Goal: Task Accomplishment & Management: Manage account settings

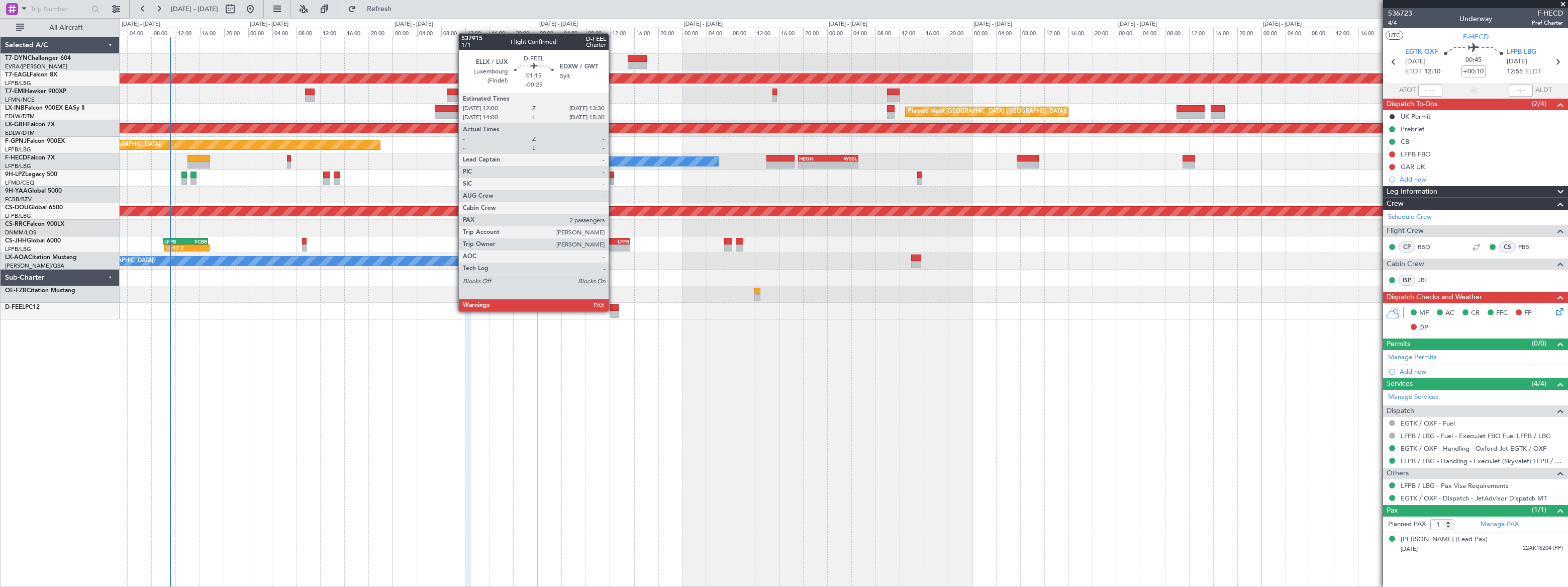
click at [613, 311] on div at bounding box center [614, 314] width 10 height 7
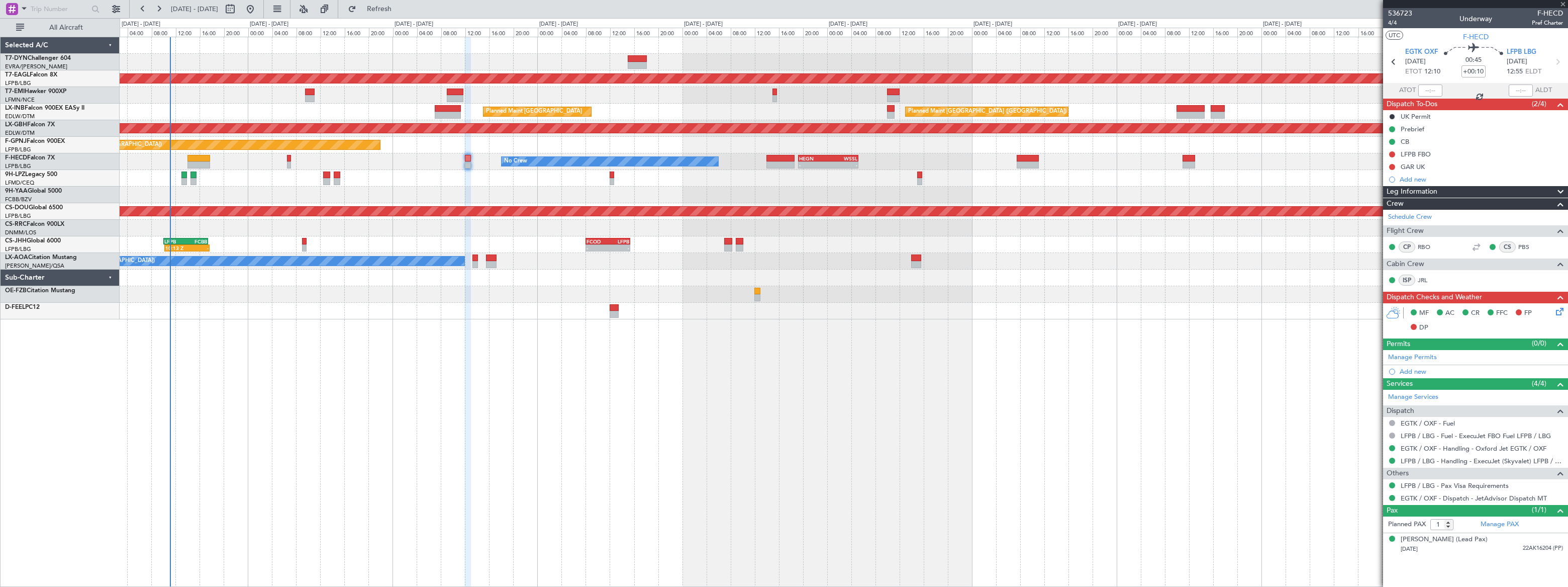
type input "-00:25"
type input "2"
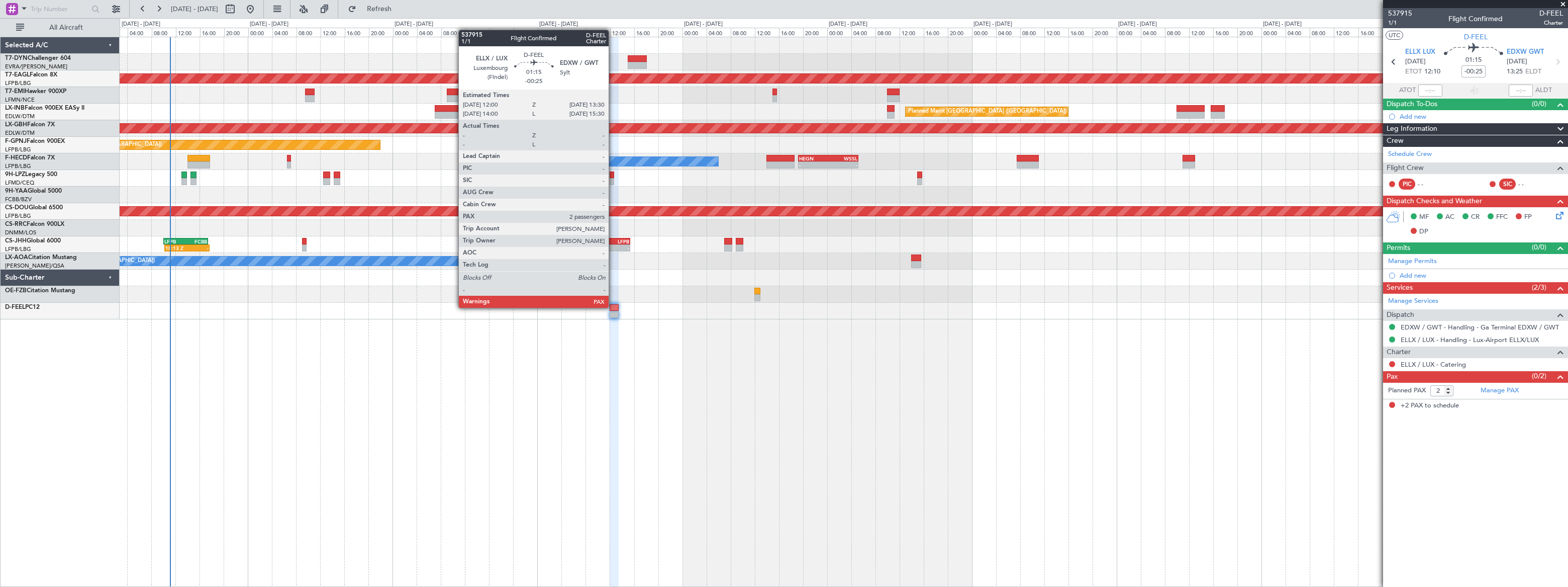
click at [613, 307] on div at bounding box center [614, 308] width 10 height 7
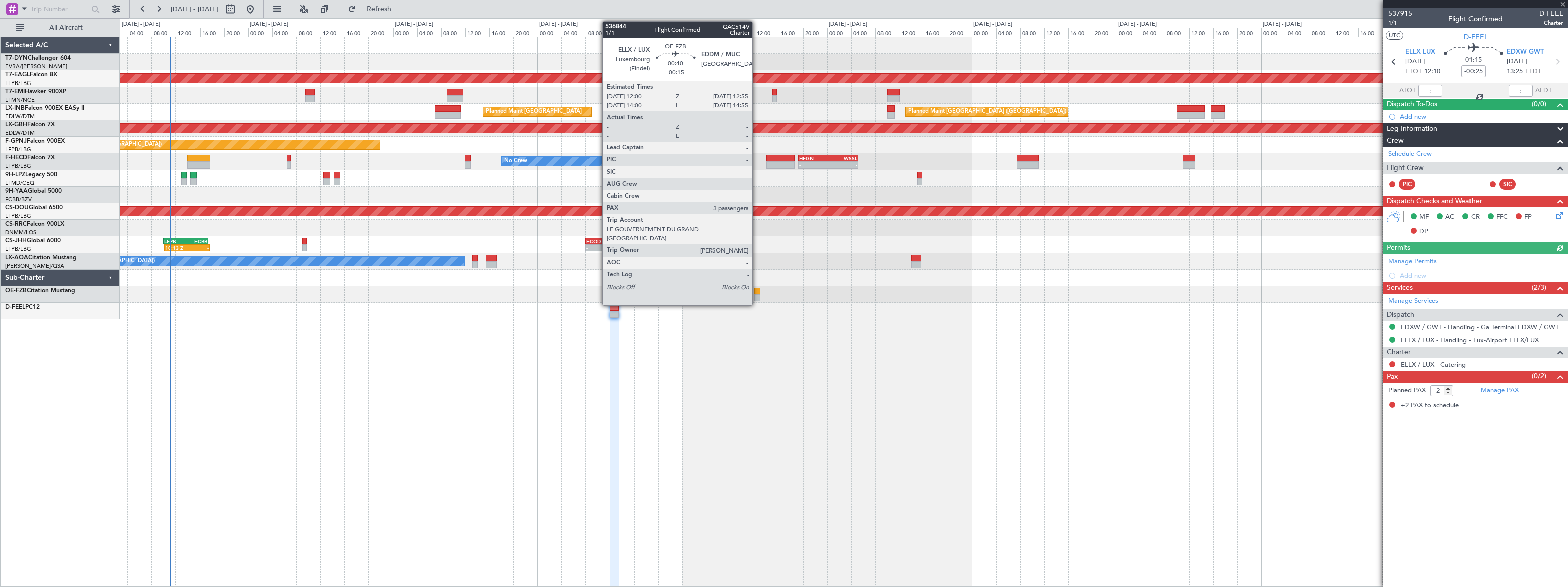
click at [757, 293] on div at bounding box center [757, 291] width 6 height 7
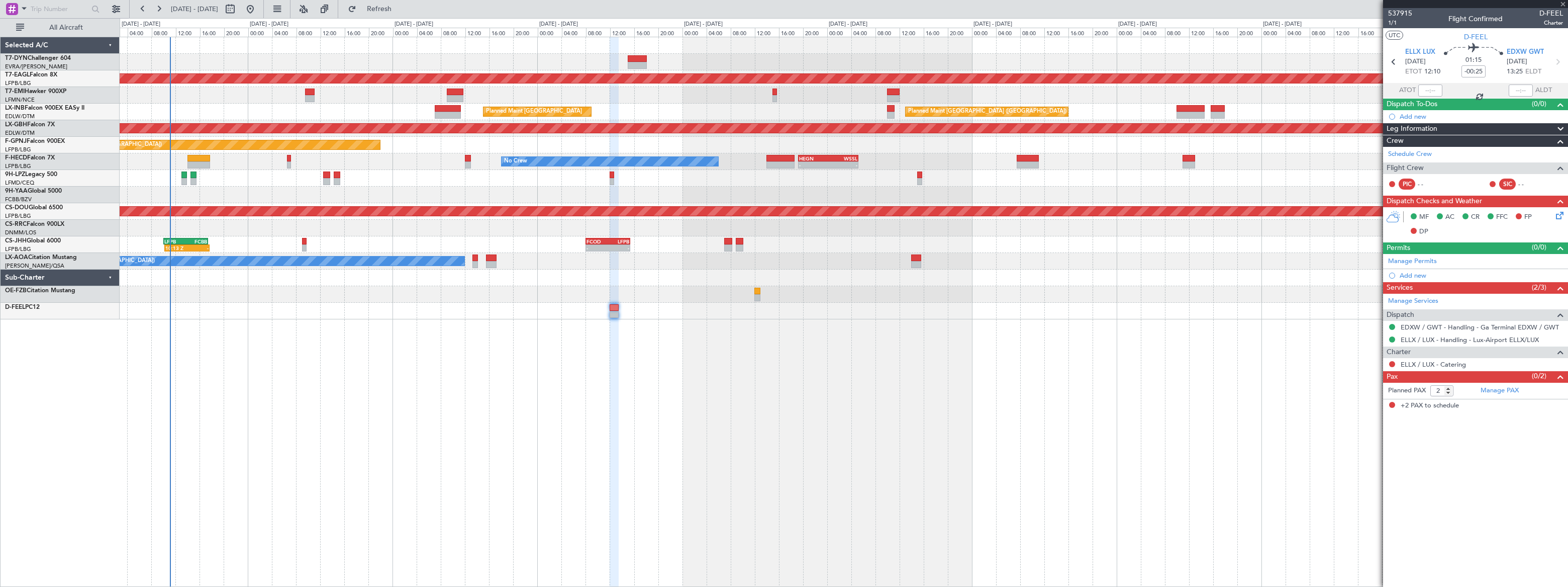
type input "-00:15"
type input "3"
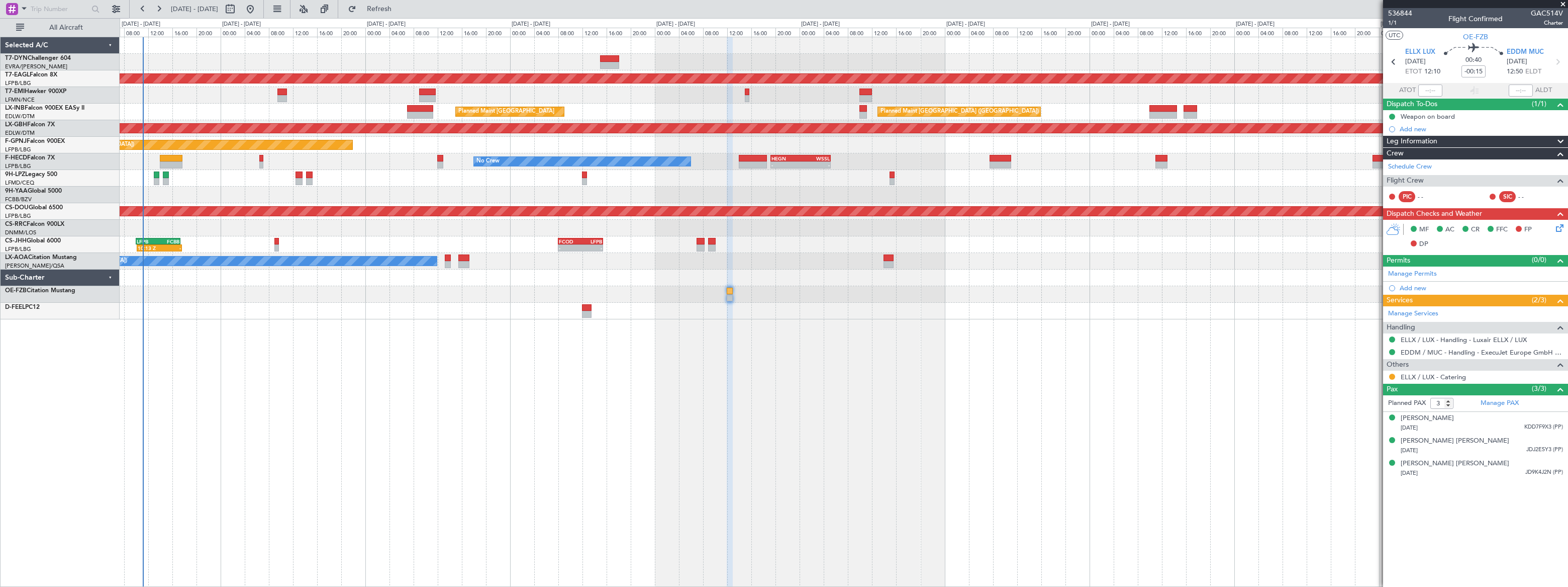
click at [340, 233] on div "Planned Maint Dubai (Al Maktoum Intl) Planned Maint [GEOGRAPHIC_DATA] ([GEOGRAP…" at bounding box center [843, 178] width 1448 height 282
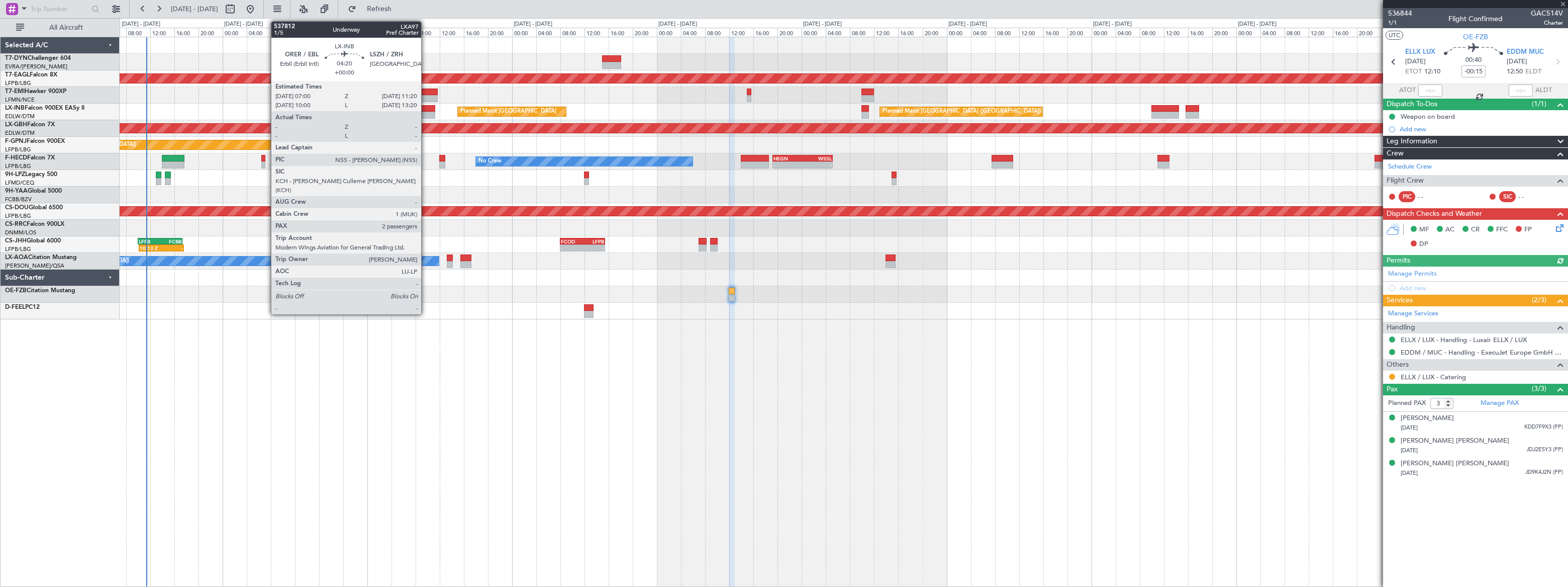
click at [426, 112] on div at bounding box center [422, 115] width 26 height 7
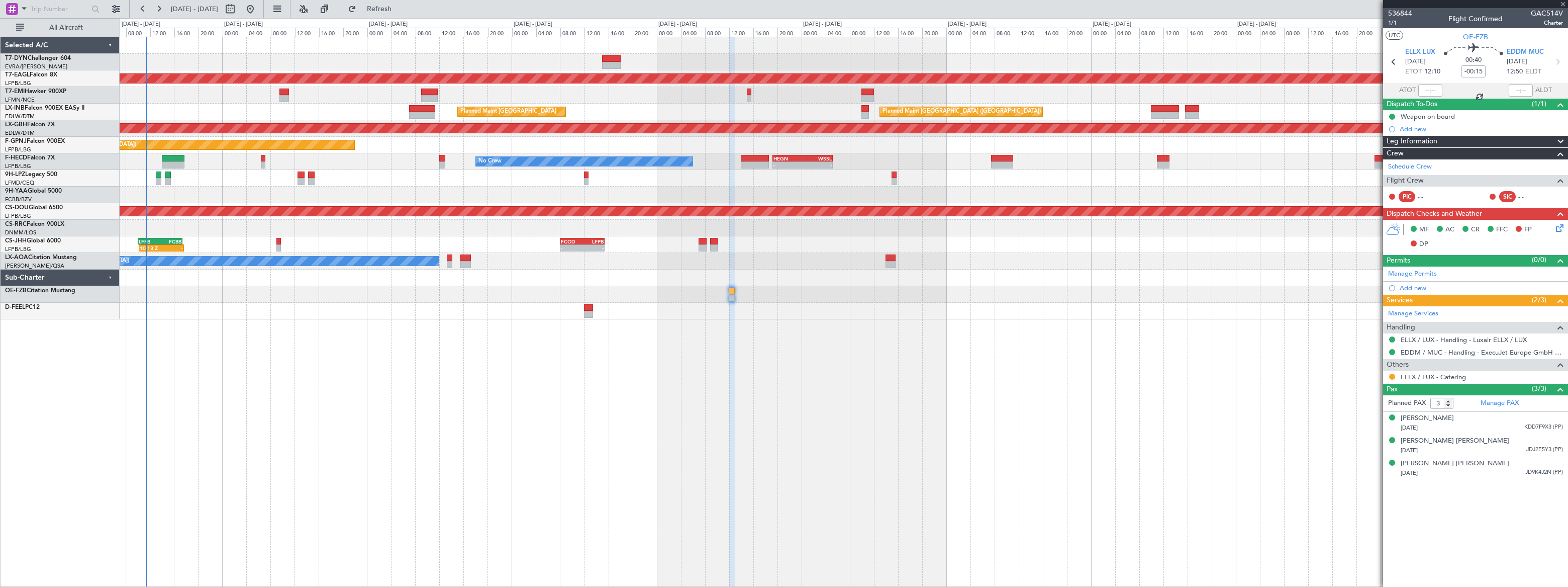
type input "2"
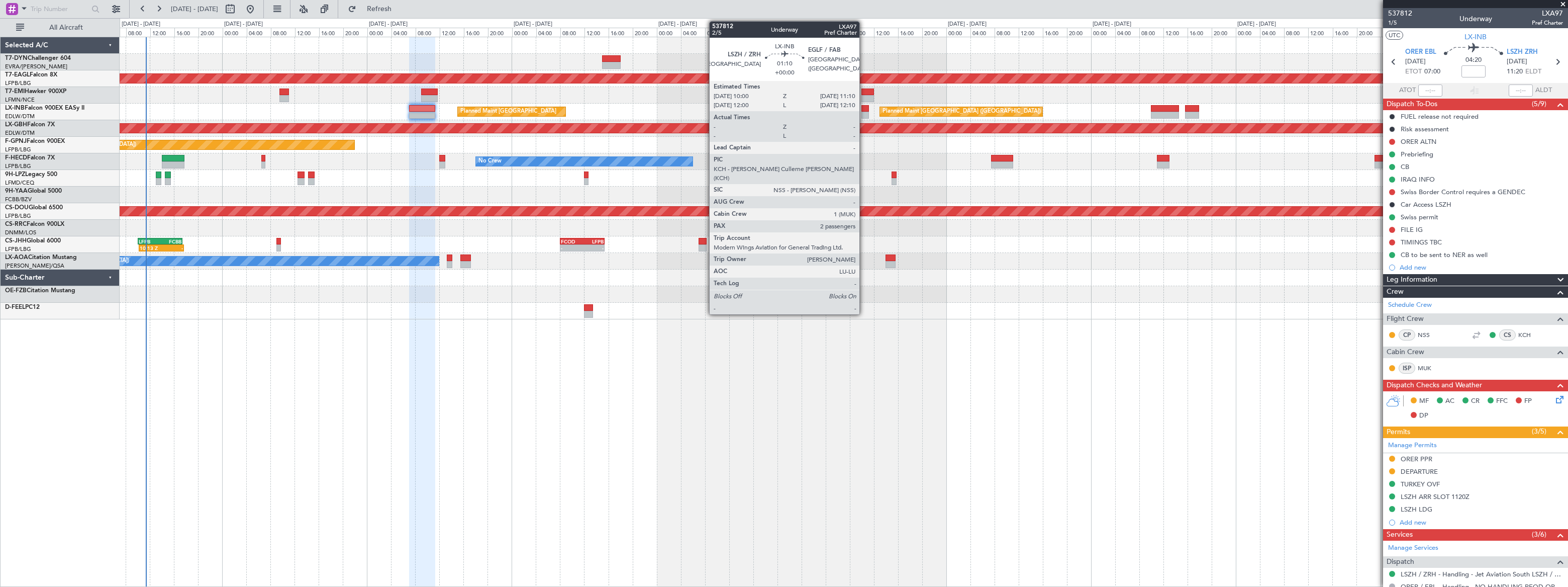
click at [864, 110] on div at bounding box center [864, 108] width 8 height 7
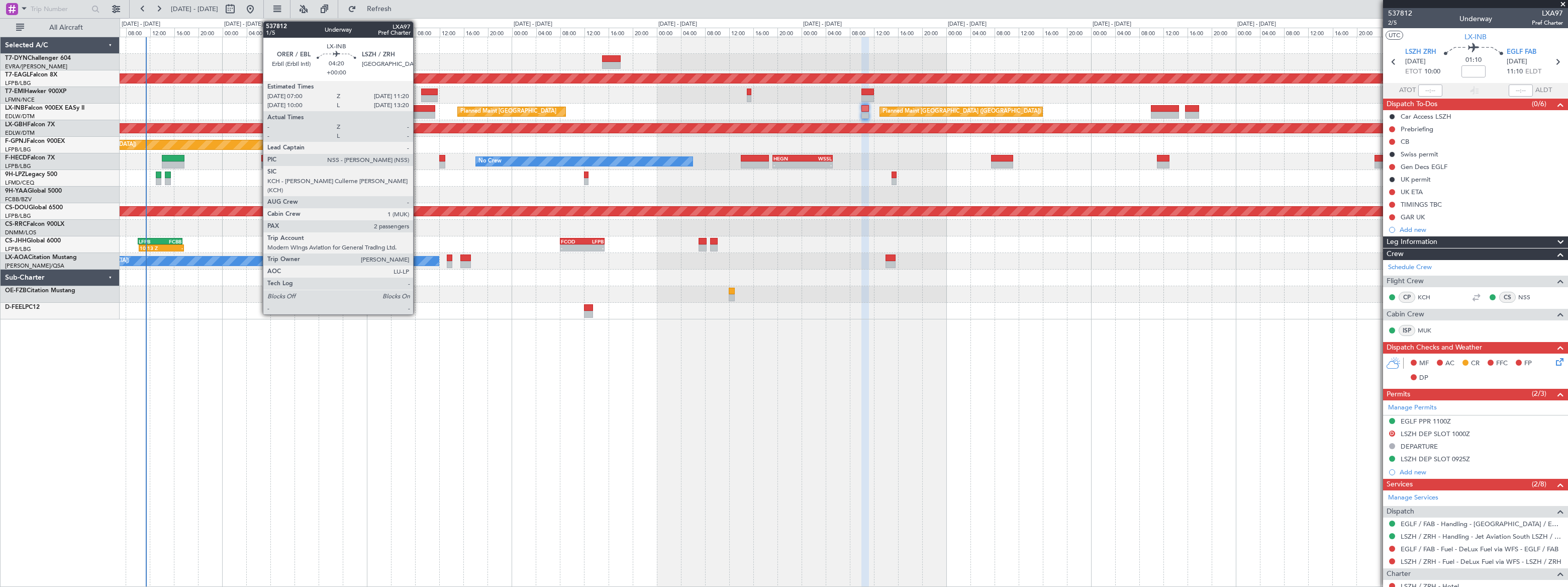
click at [418, 112] on div at bounding box center [422, 115] width 26 height 7
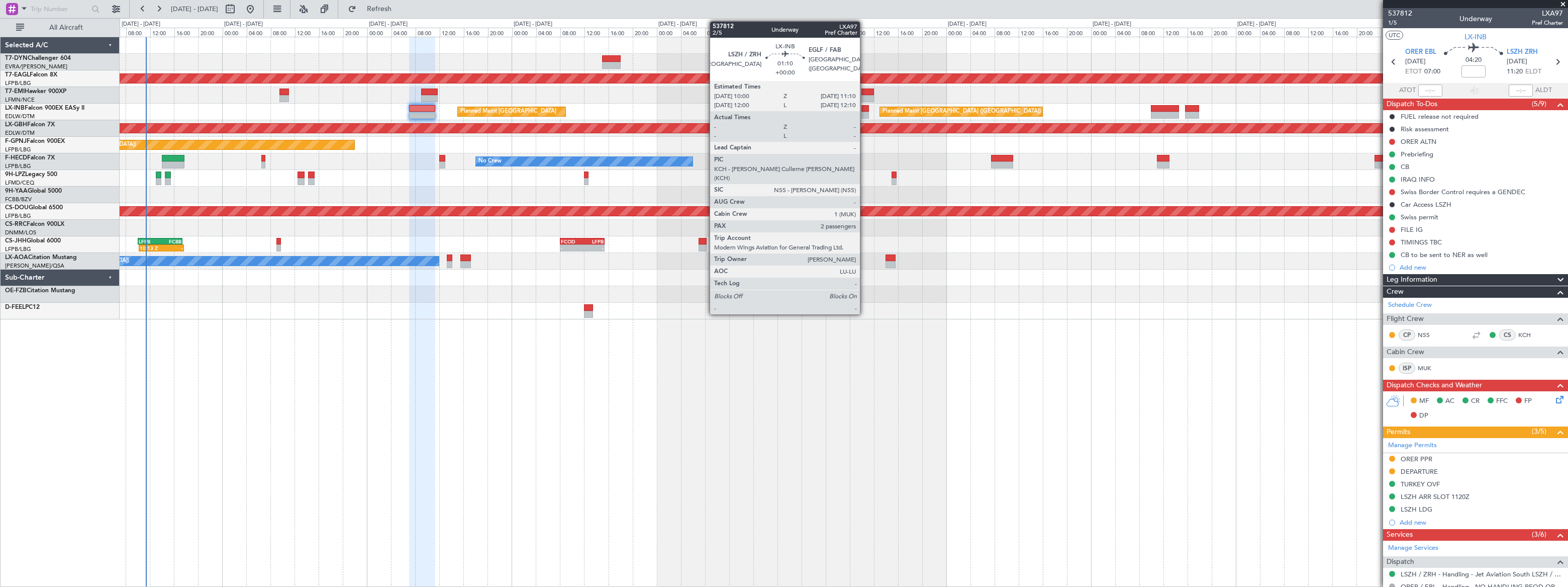
click at [864, 109] on div at bounding box center [864, 108] width 8 height 7
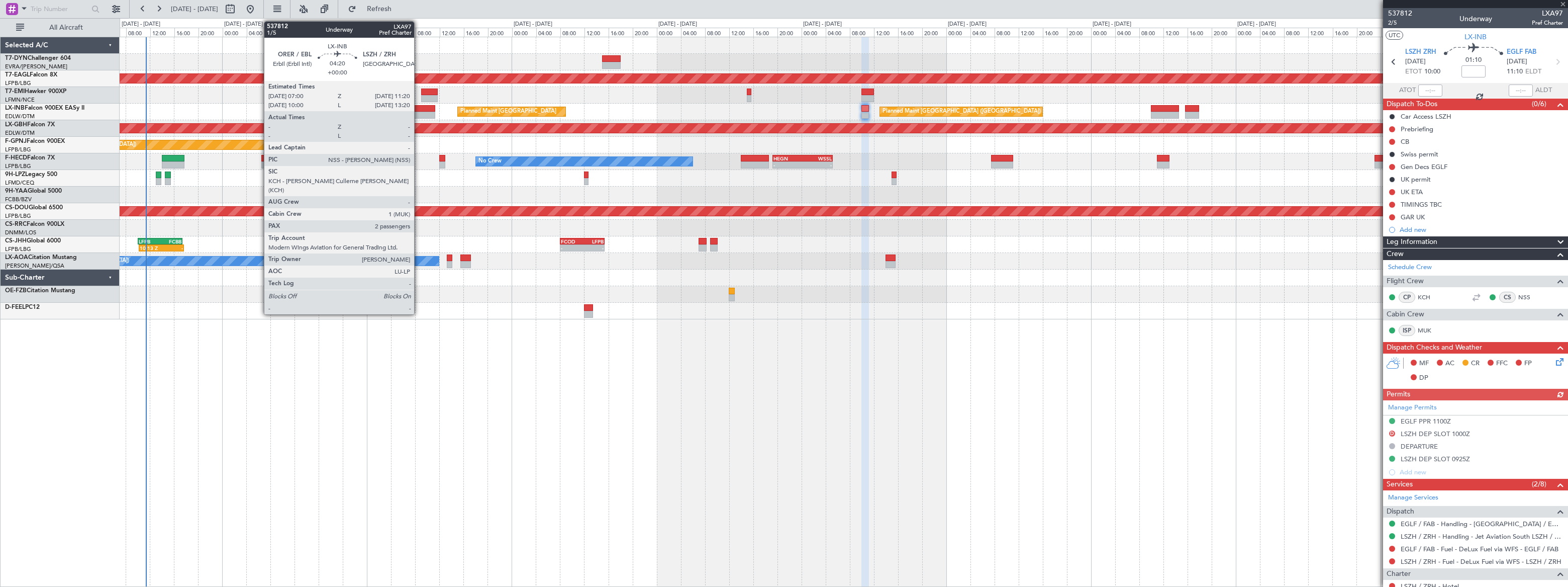
click at [419, 112] on div at bounding box center [422, 115] width 26 height 7
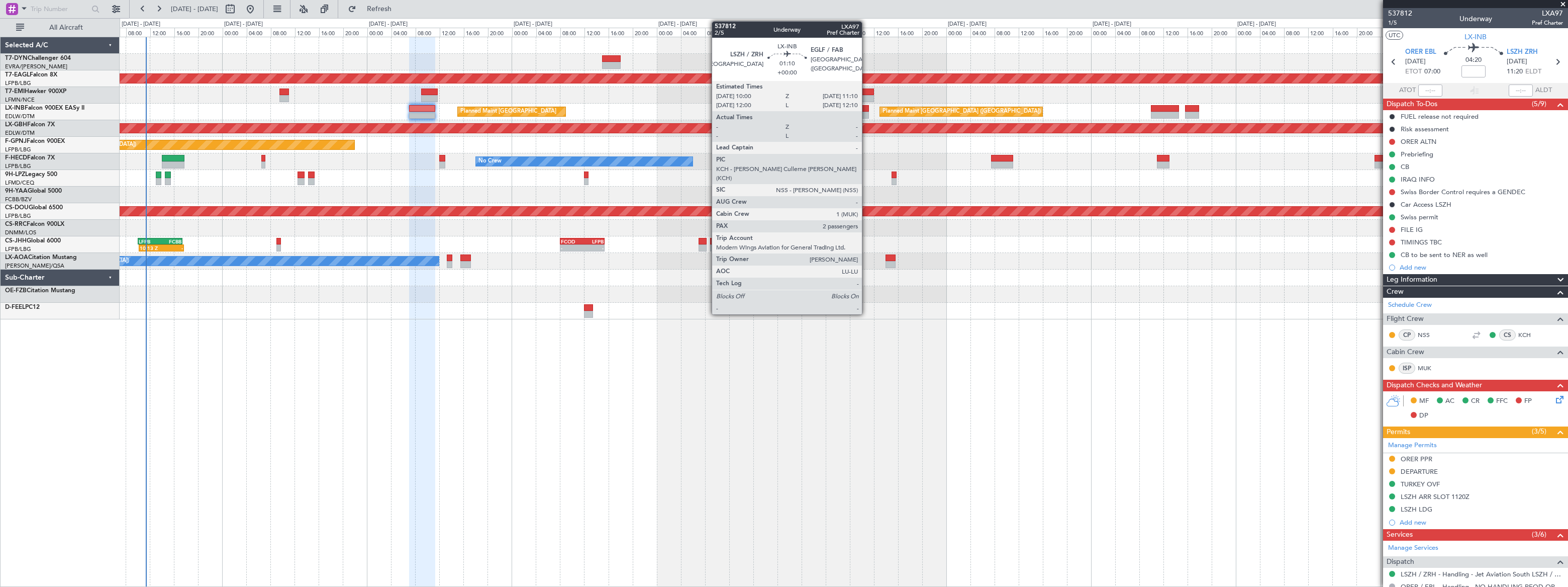
click at [864, 110] on div at bounding box center [864, 108] width 8 height 7
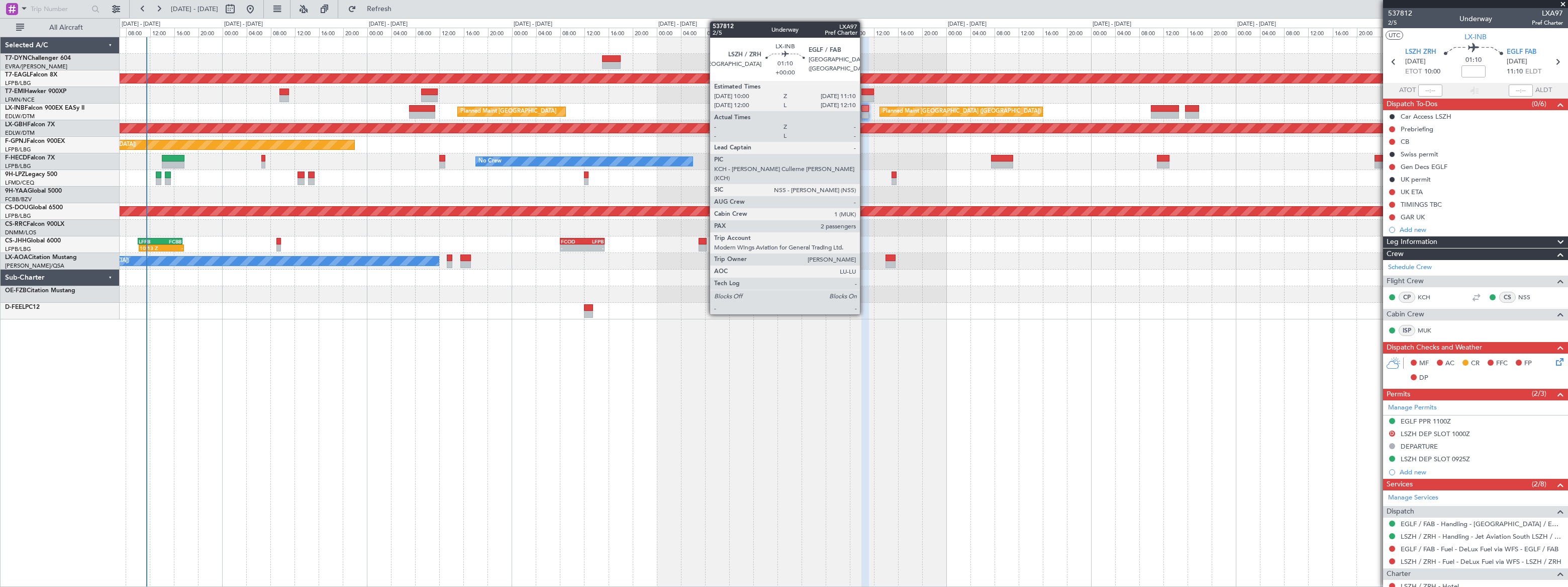
click at [864, 113] on div at bounding box center [864, 115] width 8 height 7
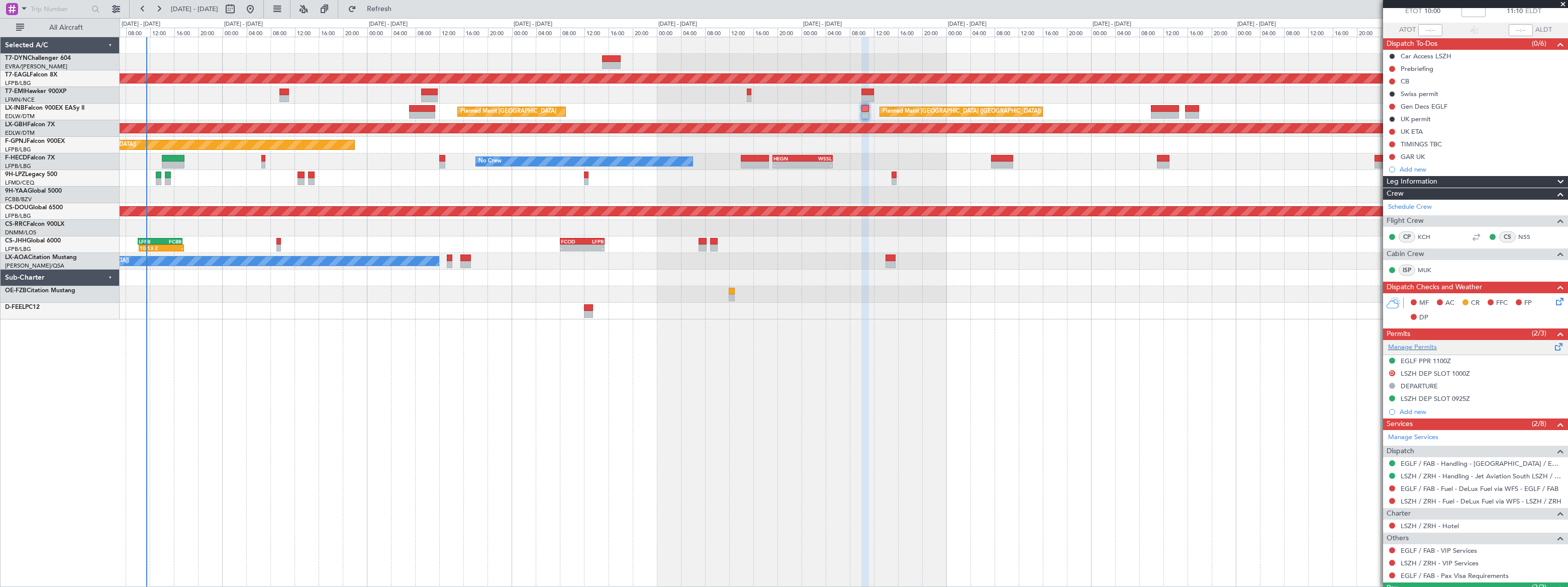
scroll to position [128, 0]
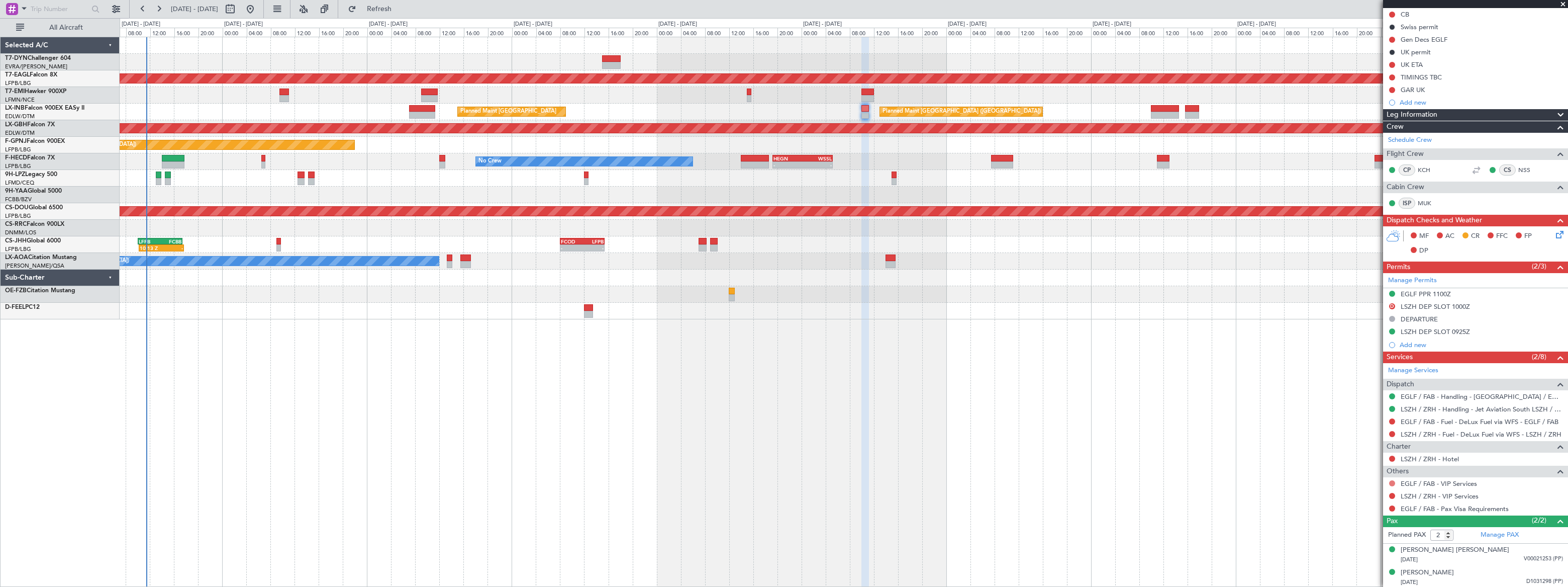
click at [1391, 481] on button at bounding box center [1391, 483] width 6 height 6
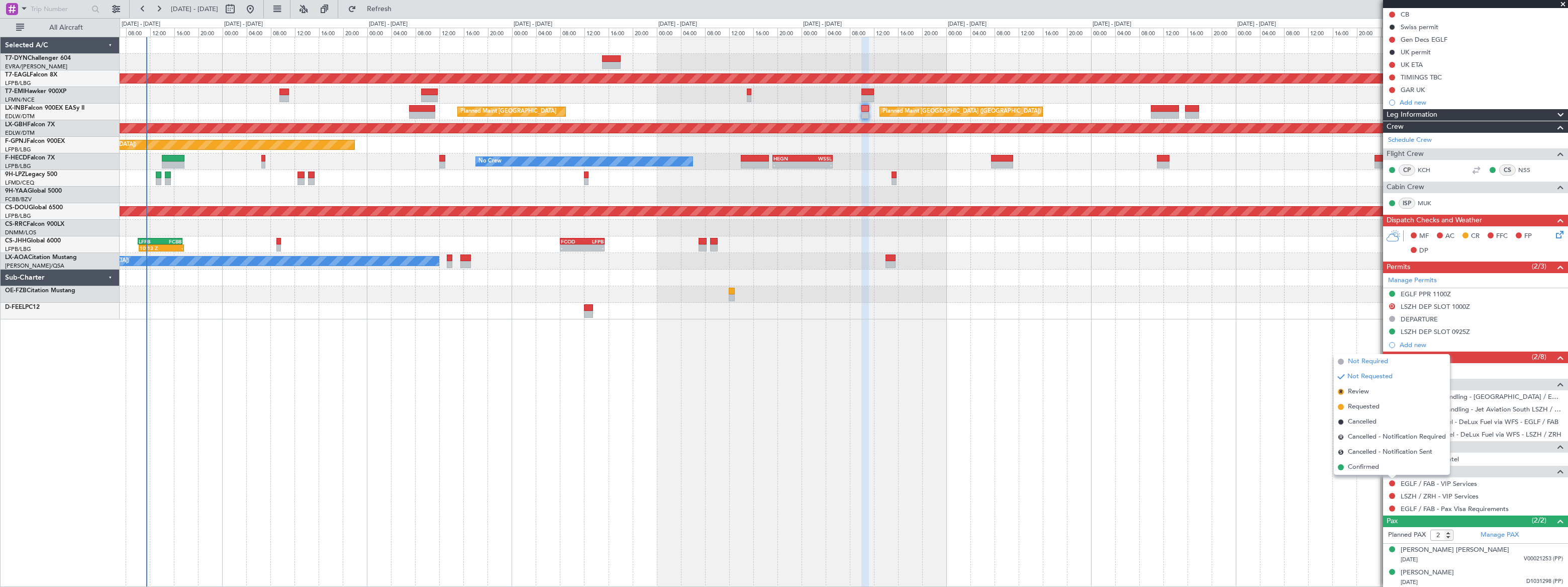
click at [1358, 362] on span "Not Required" at bounding box center [1367, 361] width 40 height 10
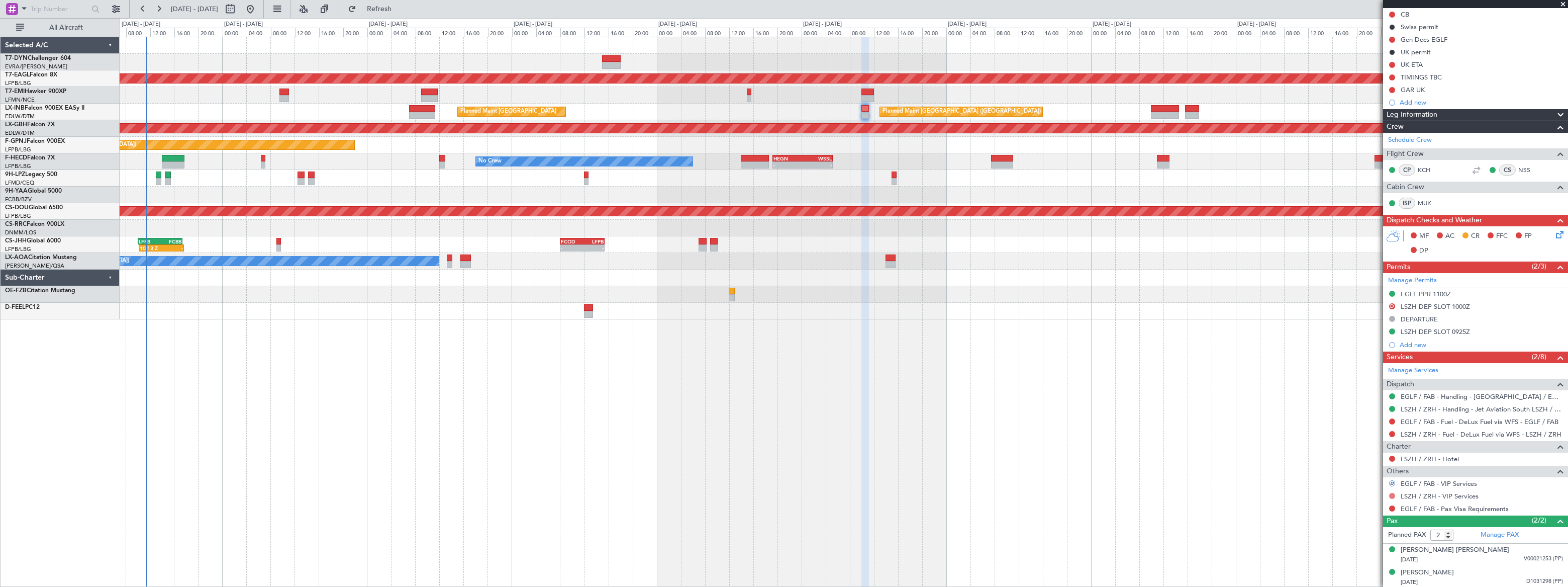
click at [1392, 495] on button at bounding box center [1391, 495] width 6 height 6
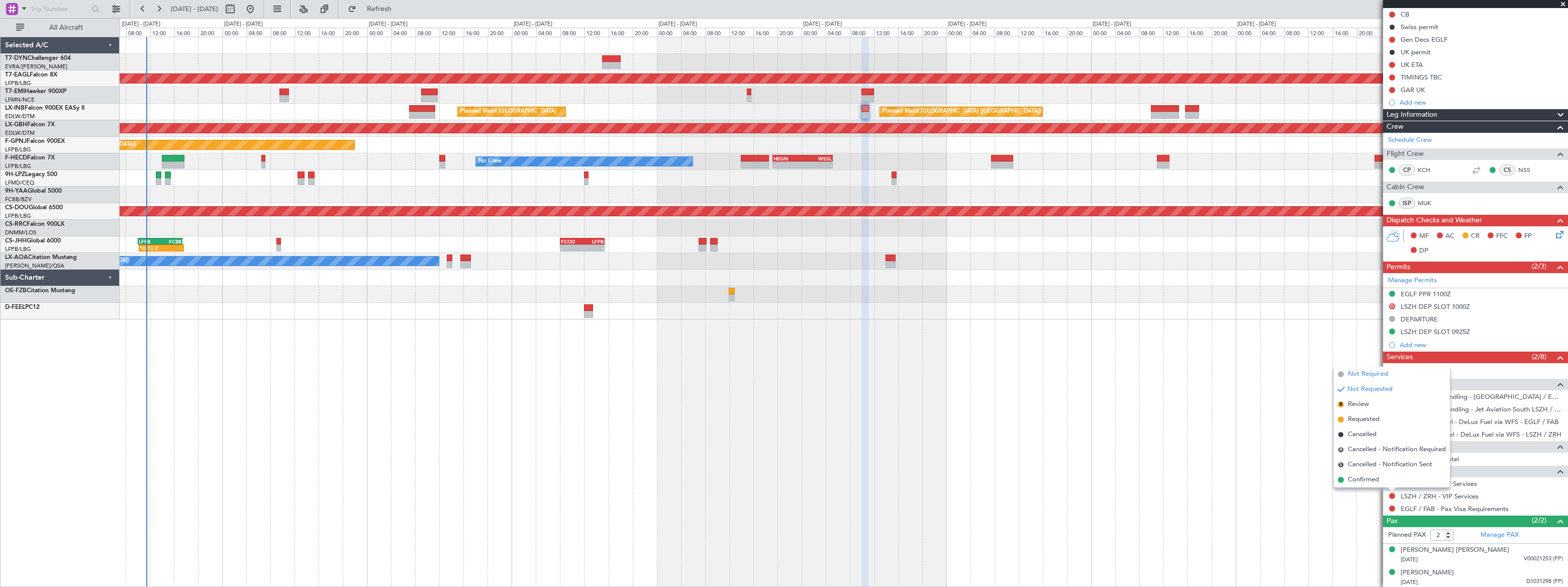
click at [1357, 374] on span "Not Required" at bounding box center [1367, 373] width 40 height 10
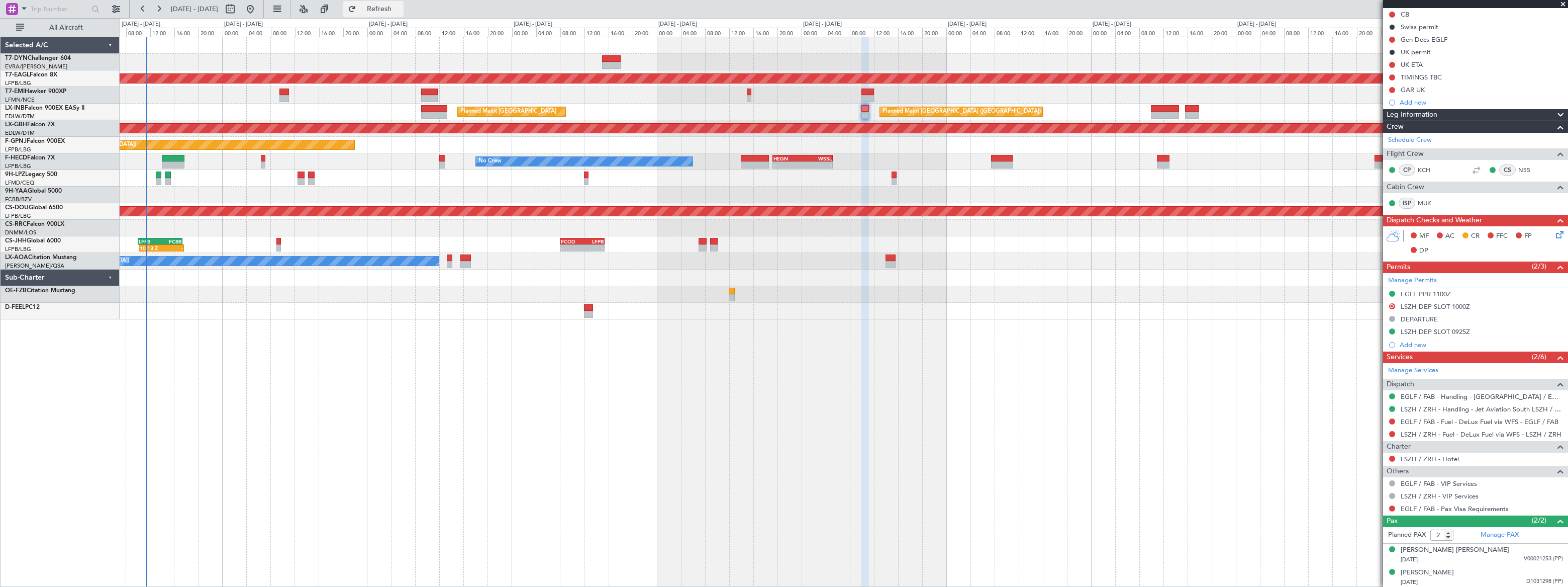
click at [400, 5] on span "Refresh" at bounding box center [379, 9] width 42 height 7
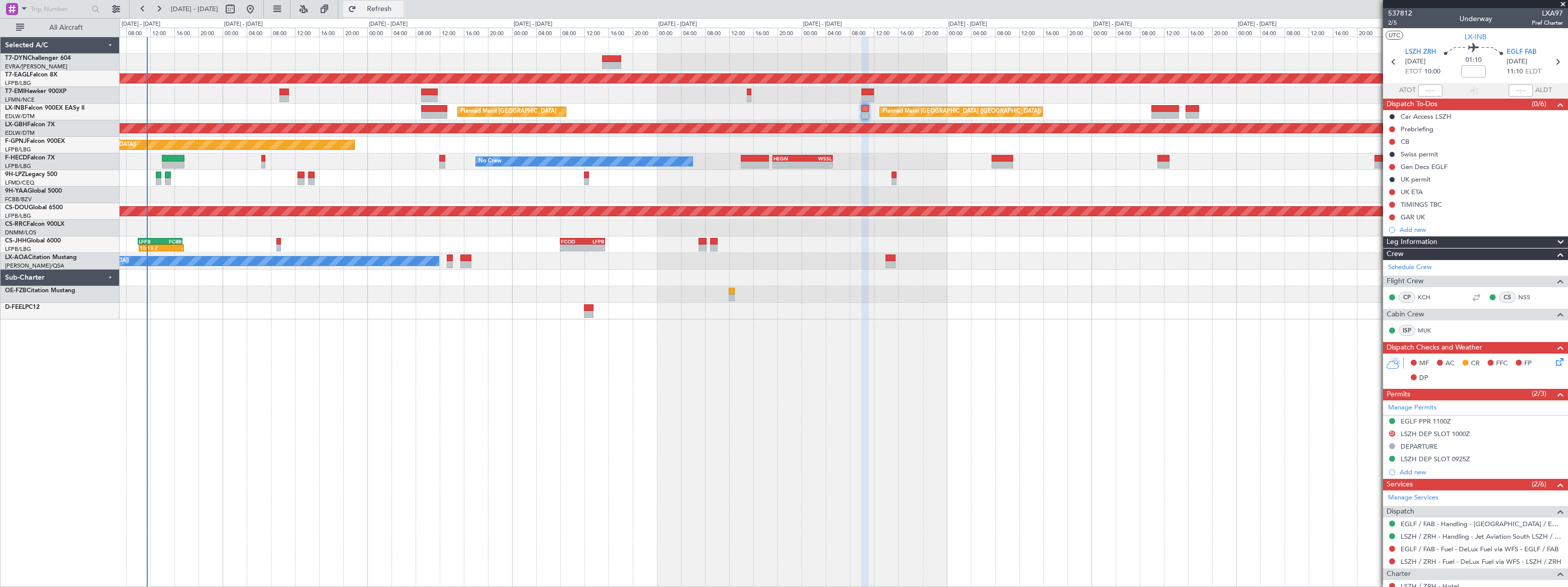
click at [400, 12] on span "Refresh" at bounding box center [379, 9] width 42 height 7
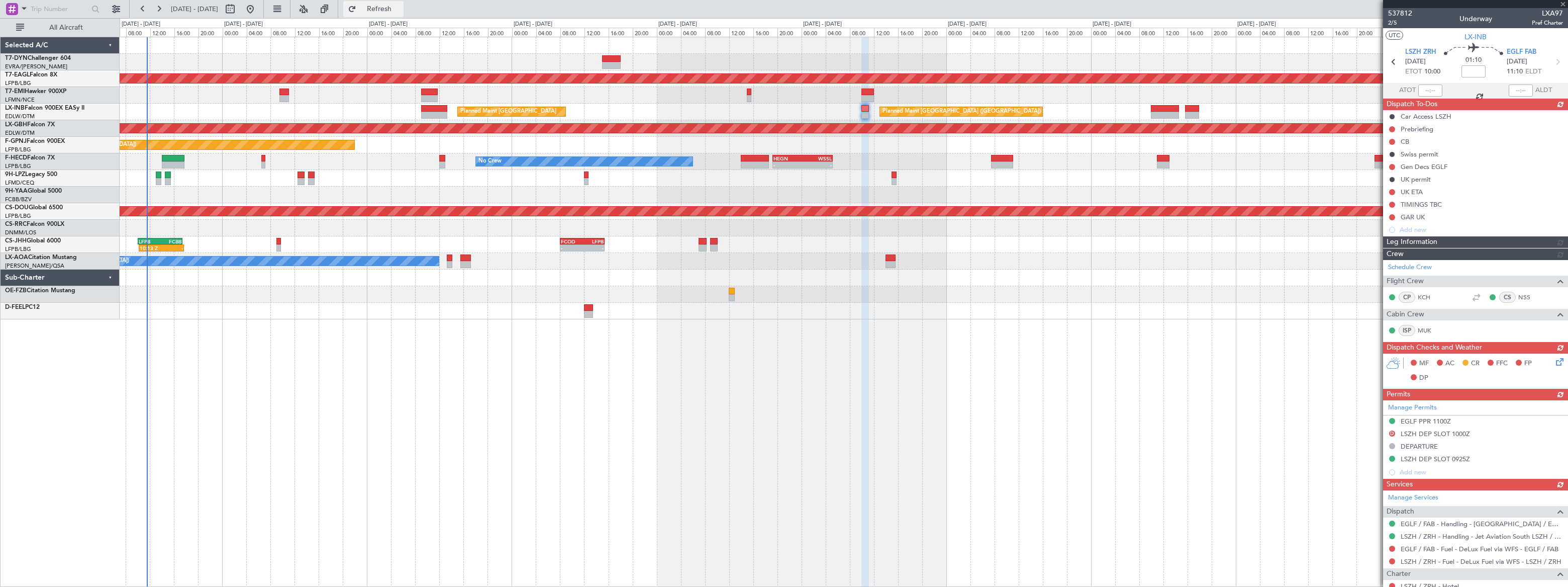
click at [400, 12] on span "Refresh" at bounding box center [379, 9] width 42 height 7
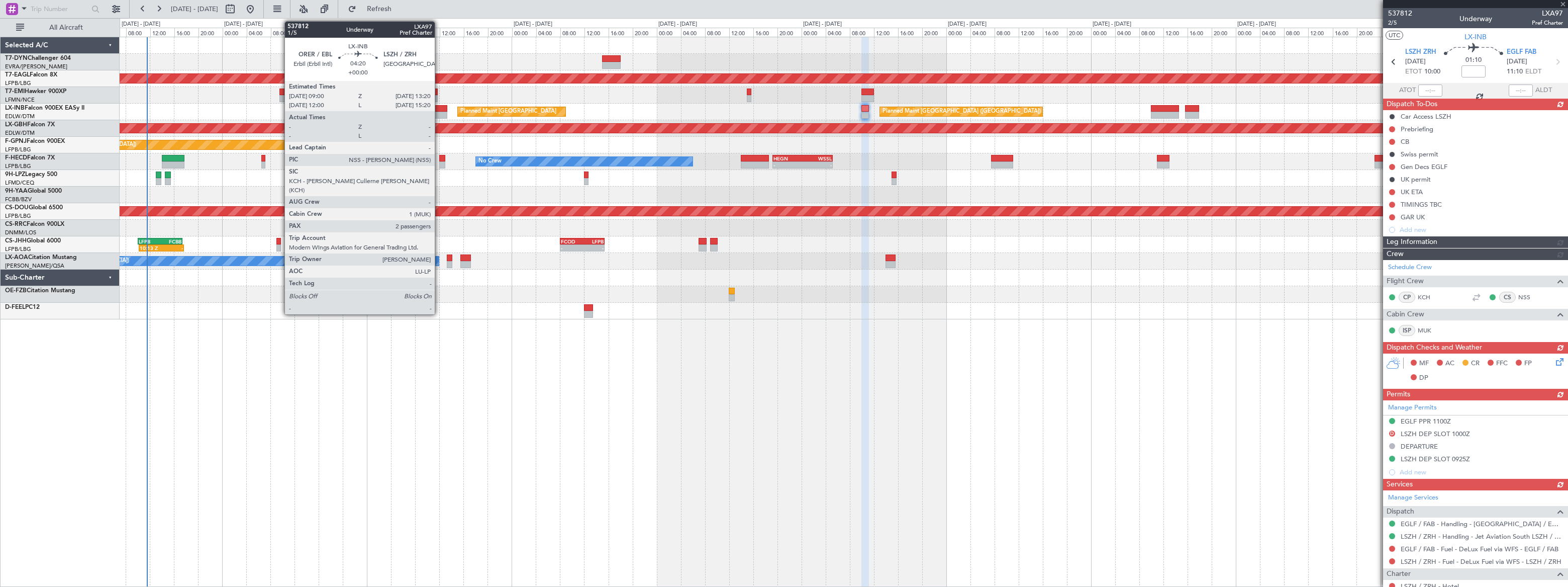
click at [439, 109] on div at bounding box center [434, 108] width 26 height 7
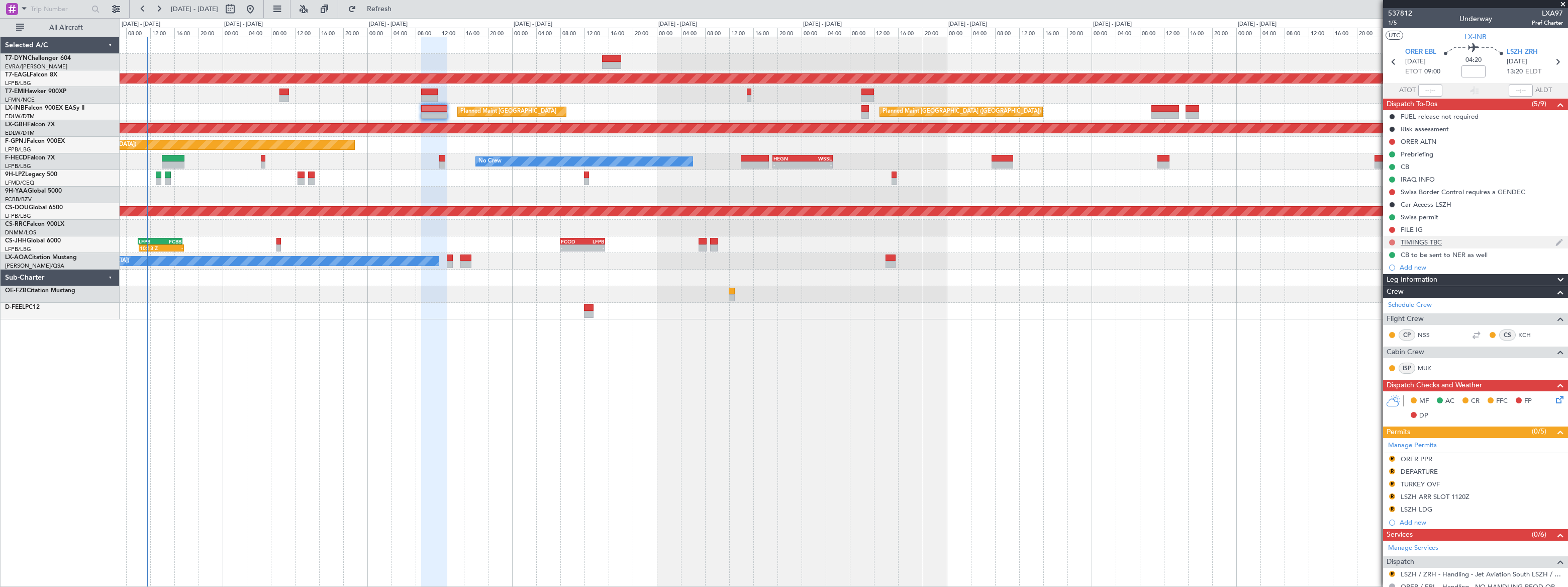
click at [1391, 240] on button at bounding box center [1391, 242] width 6 height 6
click at [1378, 304] on li "Cancelled" at bounding box center [1391, 301] width 54 height 15
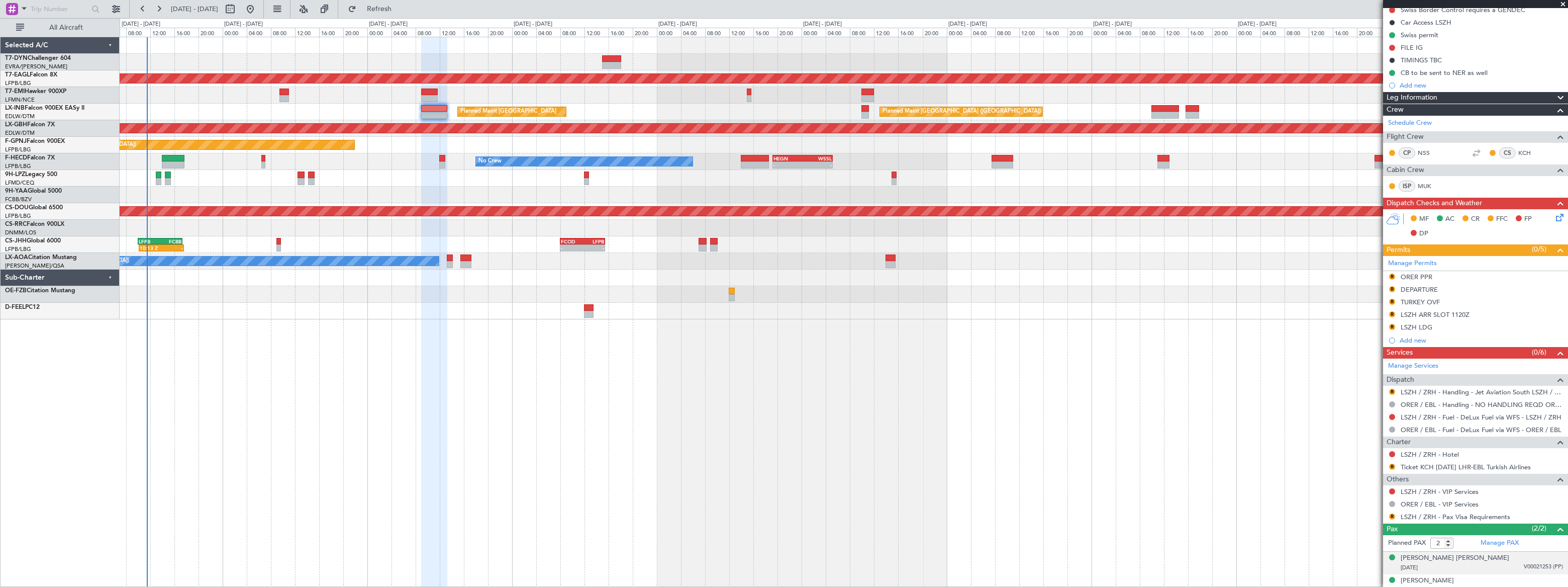
scroll to position [191, 0]
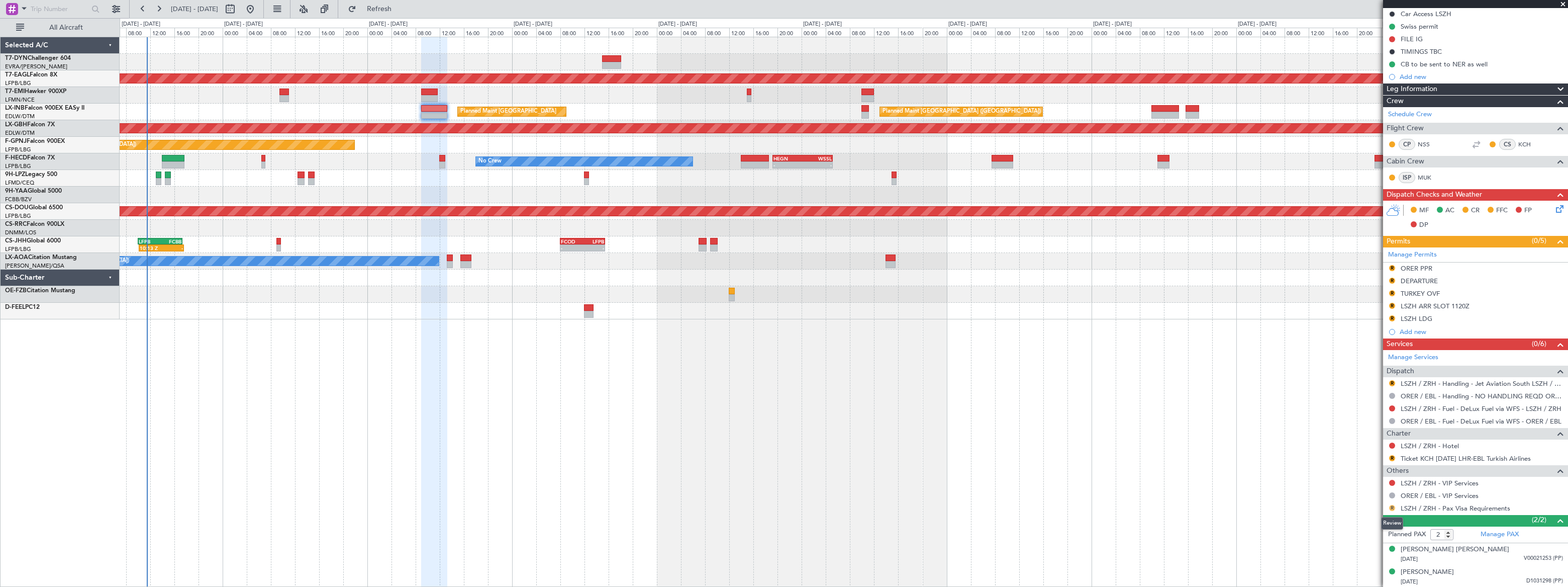
click at [1390, 505] on button "R" at bounding box center [1391, 508] width 6 height 6
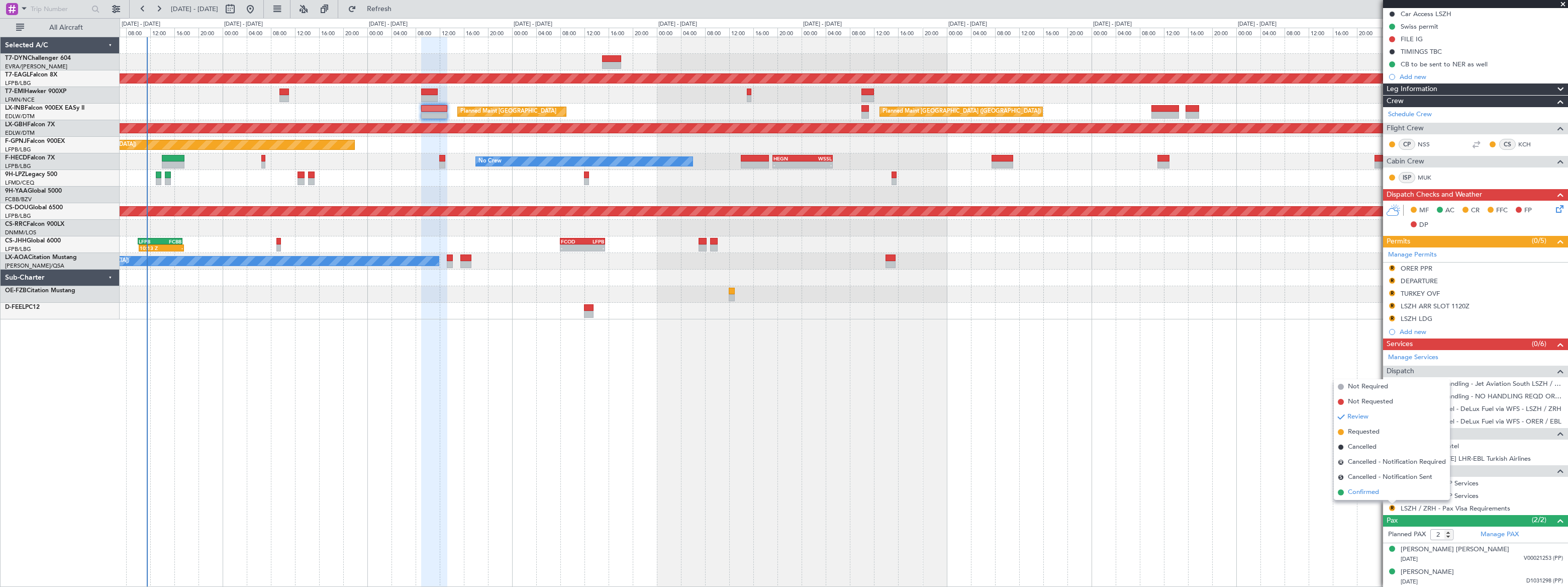
click at [1360, 492] on span "Confirmed" at bounding box center [1362, 492] width 31 height 10
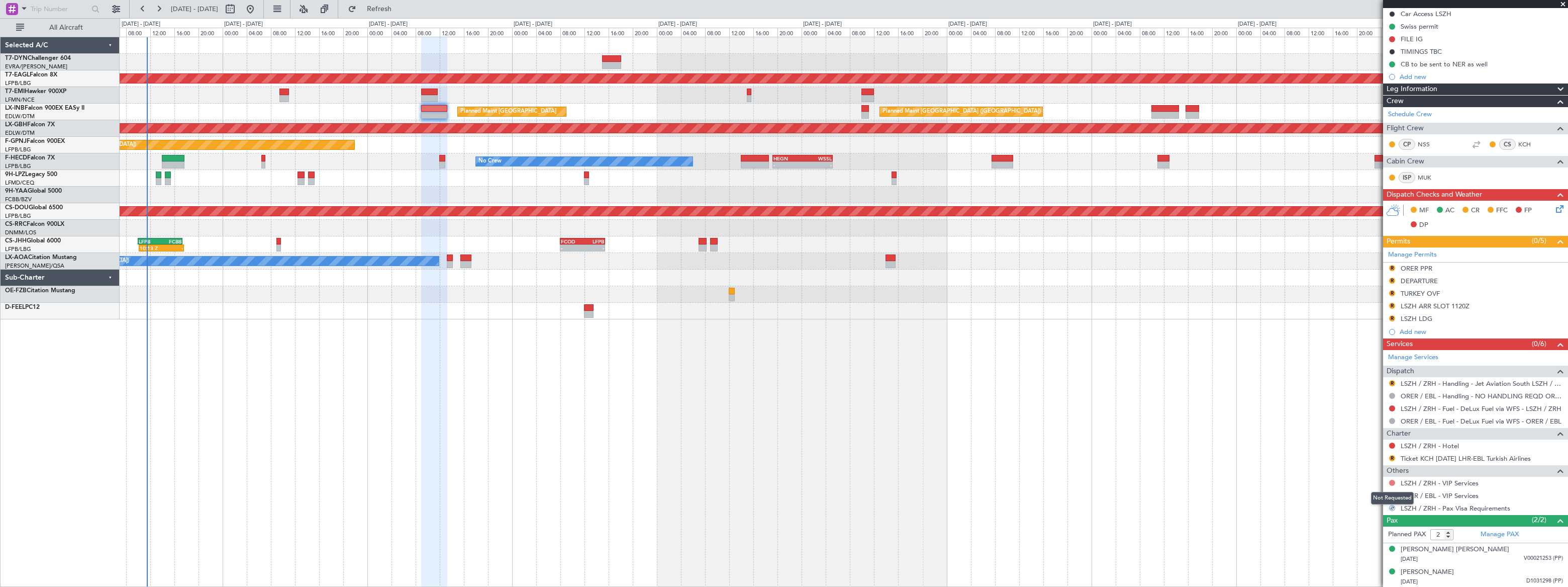
click at [1389, 481] on button at bounding box center [1391, 482] width 6 height 6
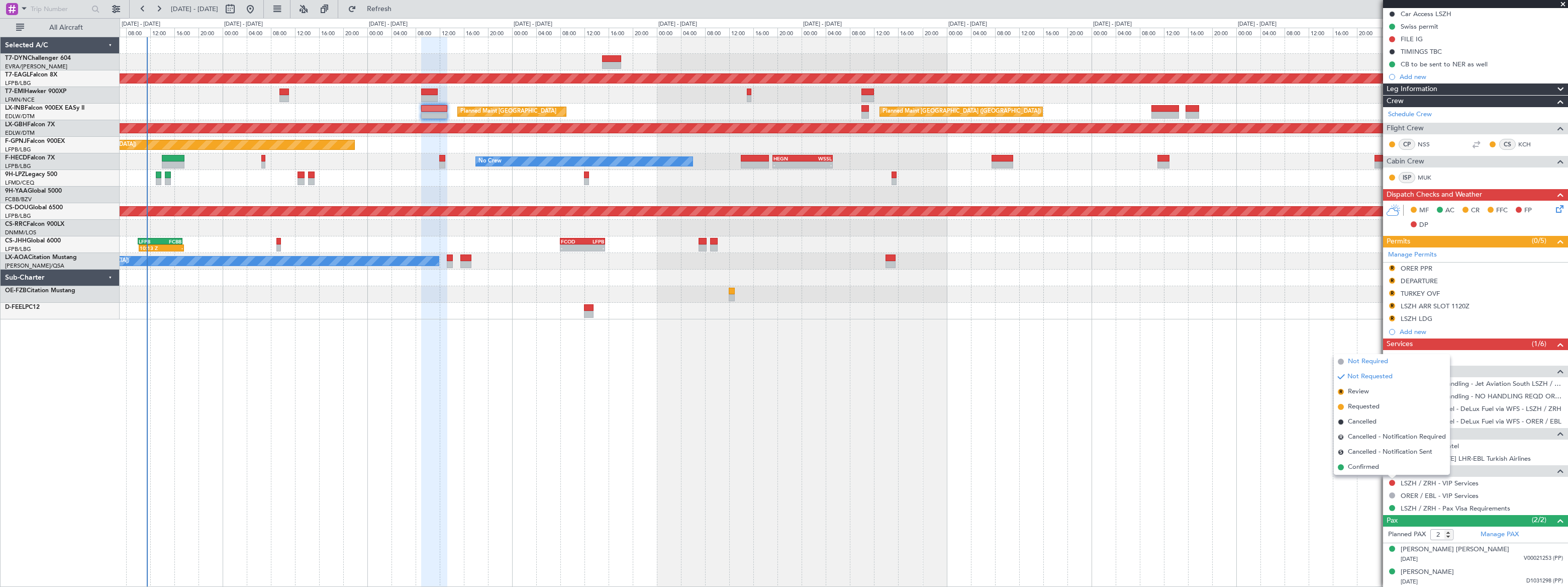
click at [1360, 360] on span "Not Required" at bounding box center [1367, 361] width 40 height 10
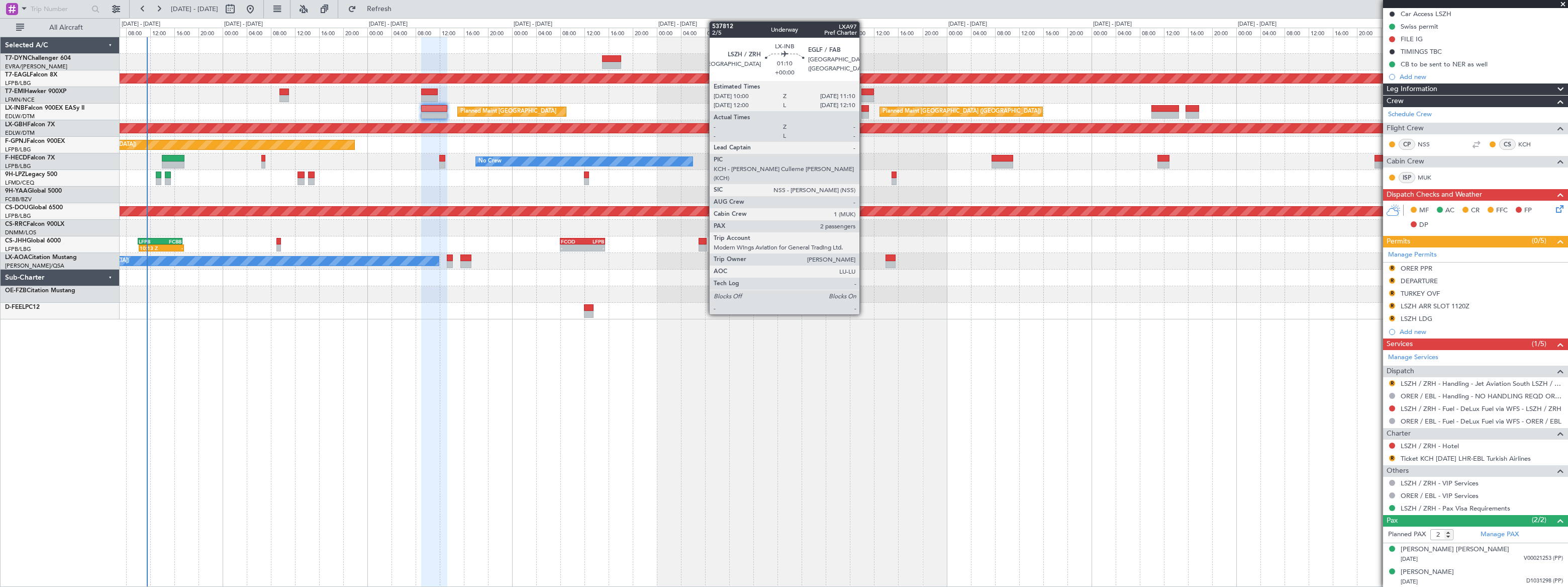
click at [864, 109] on div at bounding box center [864, 108] width 8 height 7
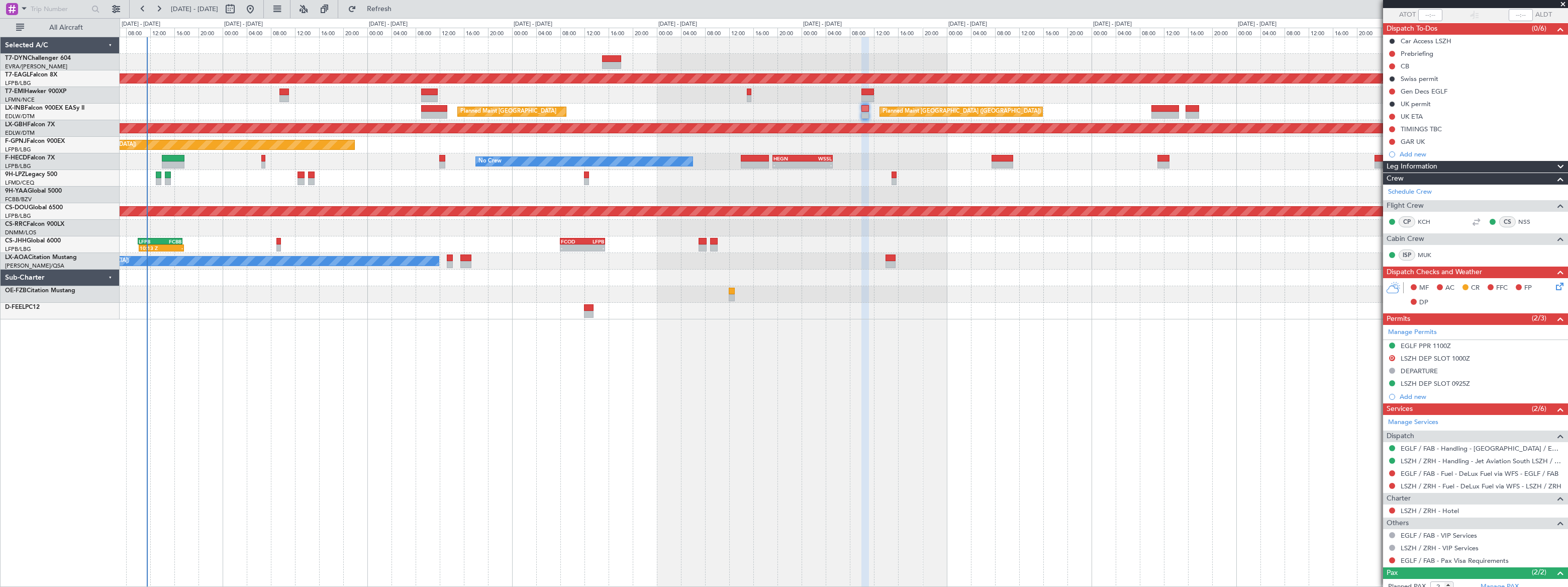
scroll to position [128, 0]
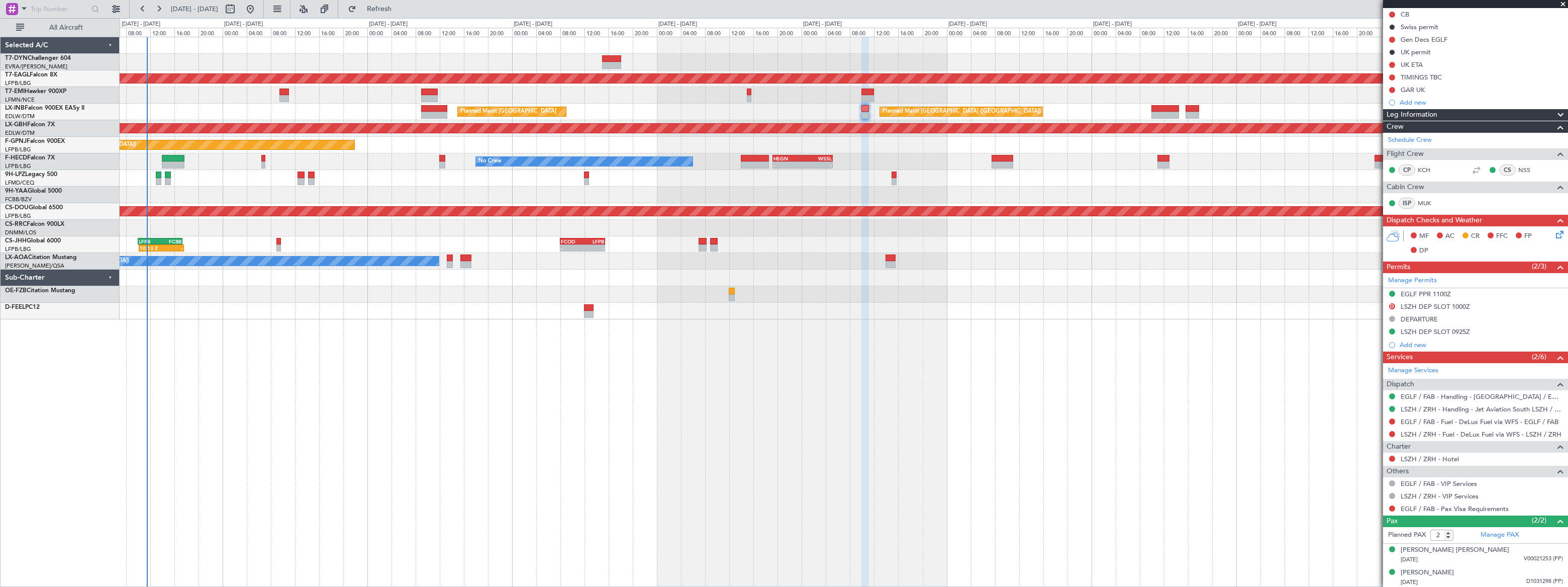
click at [1390, 504] on div at bounding box center [1391, 508] width 8 height 8
click at [1392, 509] on button at bounding box center [1391, 508] width 6 height 6
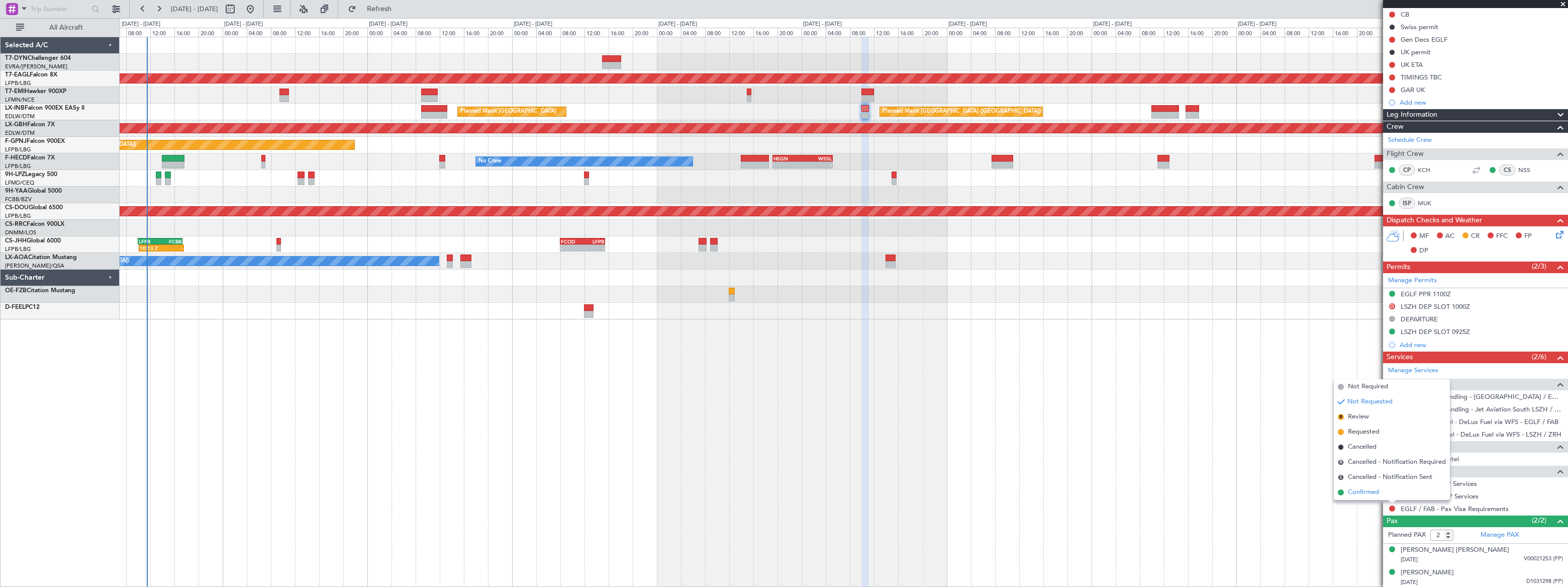
click at [1353, 492] on span "Confirmed" at bounding box center [1362, 492] width 31 height 10
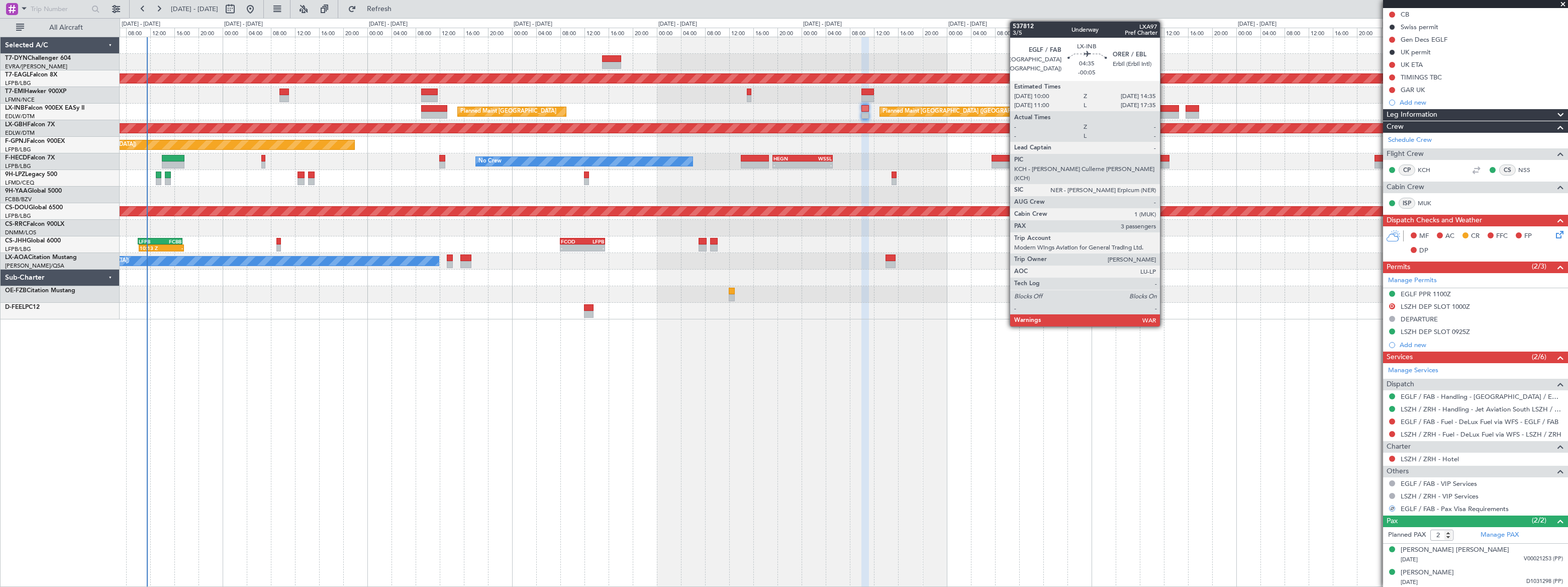
click at [1164, 107] on div at bounding box center [1165, 108] width 28 height 7
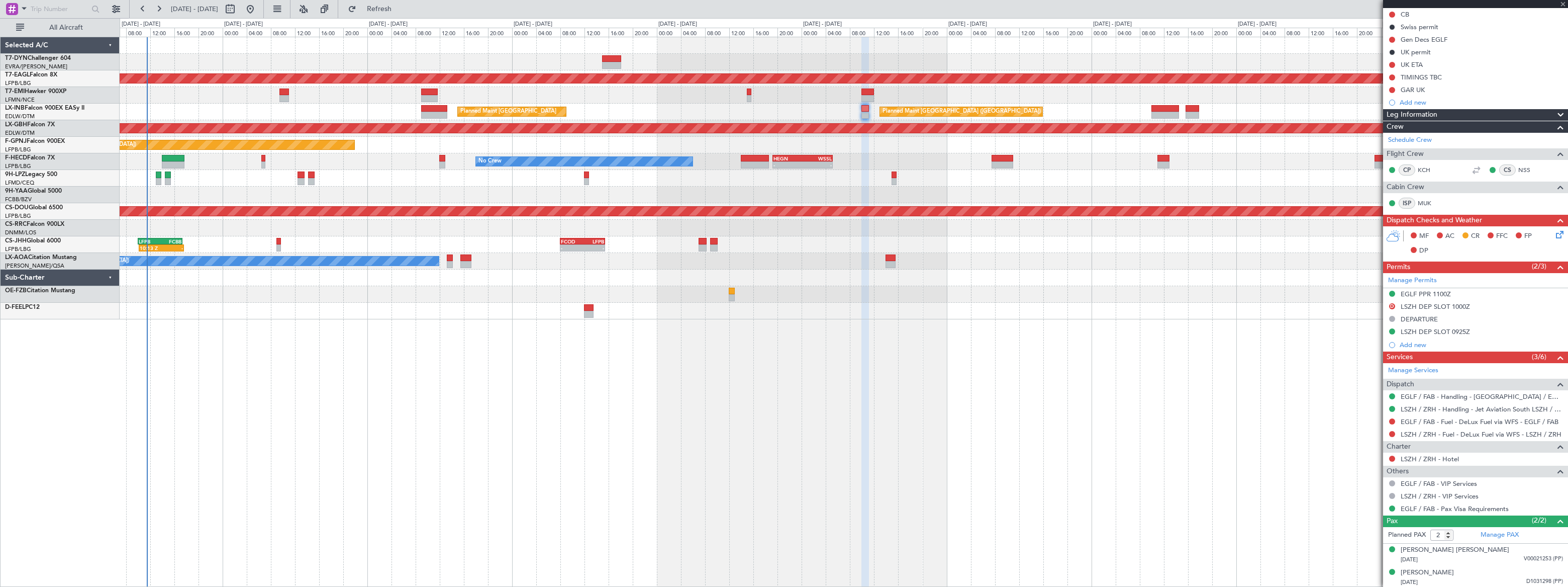
type input "-00:05"
type input "3"
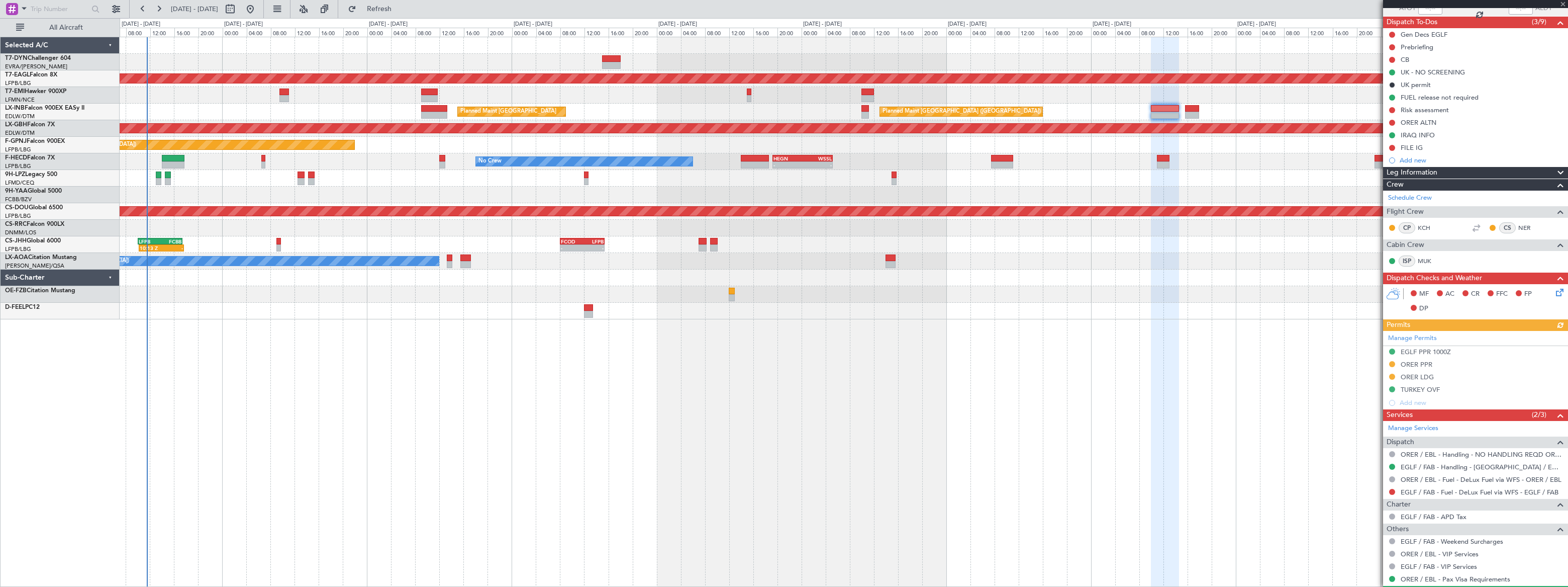
scroll to position [200, 0]
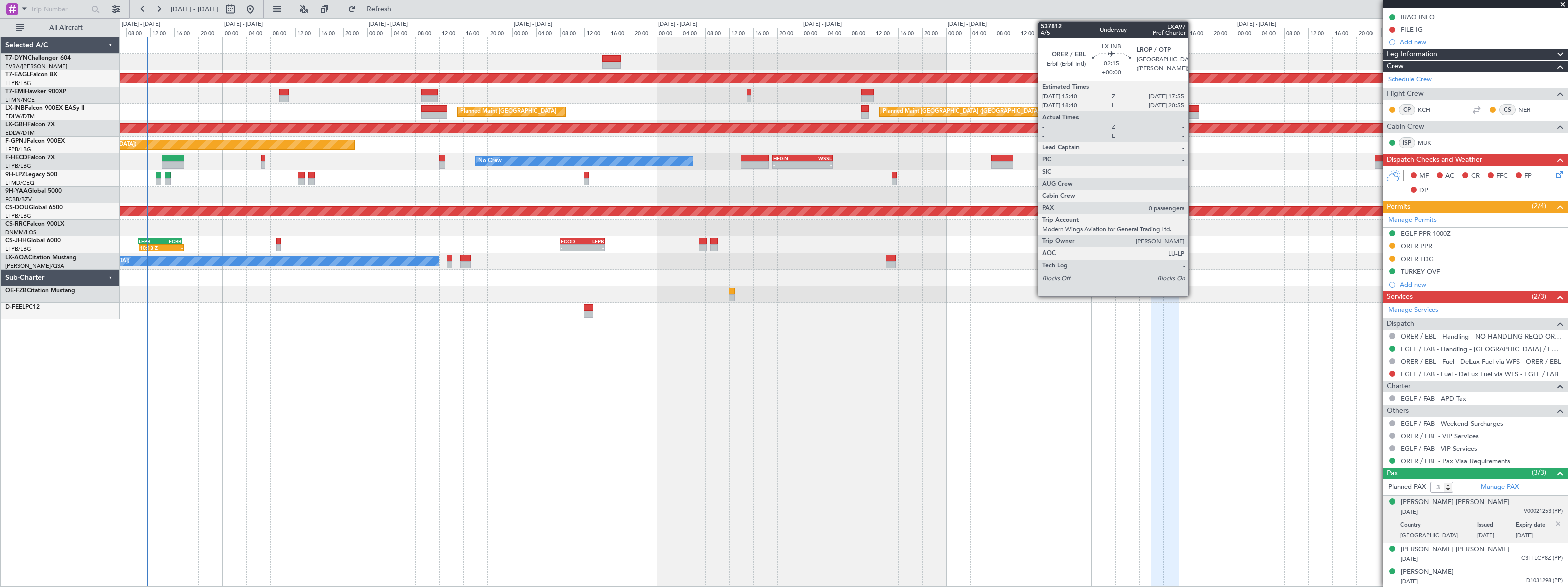
click at [1192, 107] on div at bounding box center [1192, 108] width 14 height 7
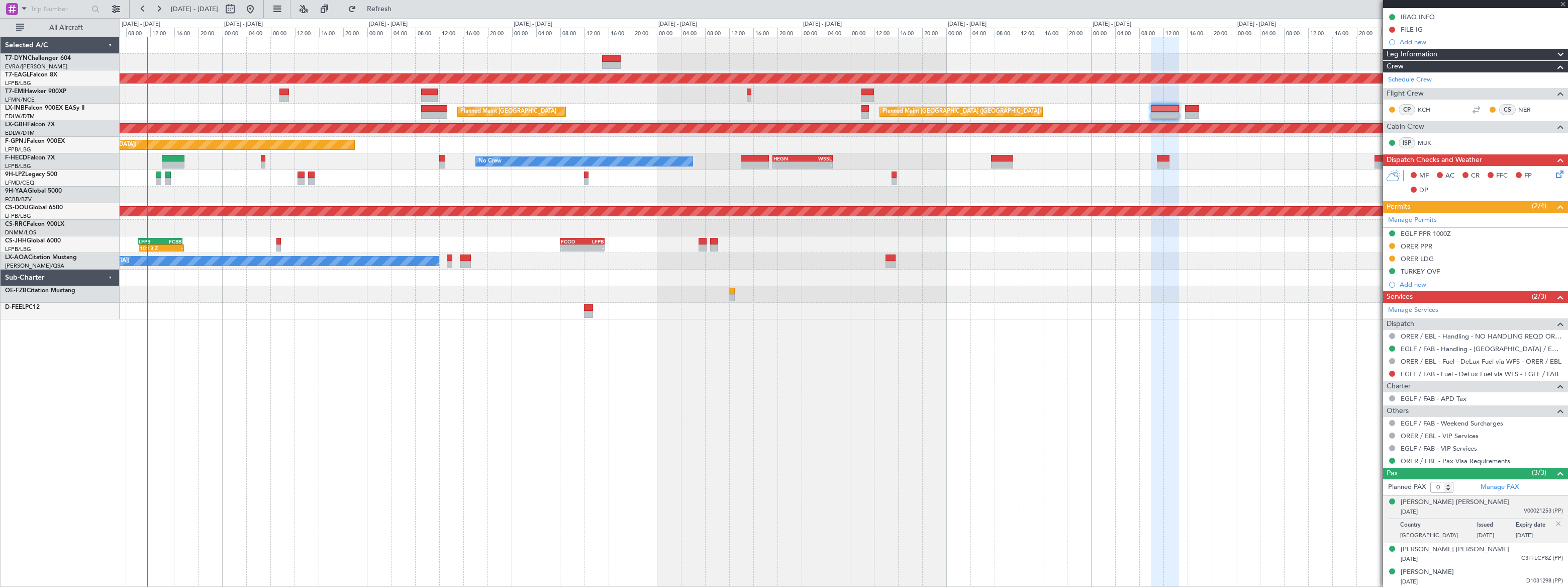
scroll to position [0, 0]
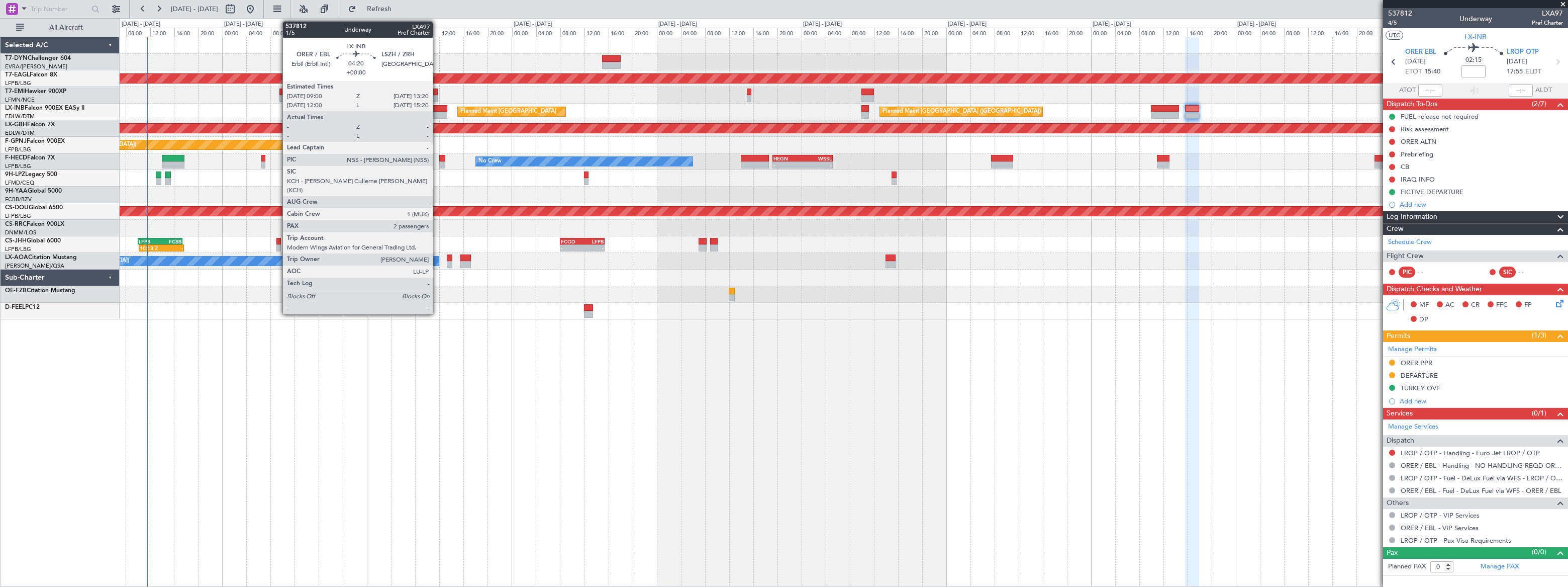
click at [437, 110] on div at bounding box center [434, 108] width 26 height 7
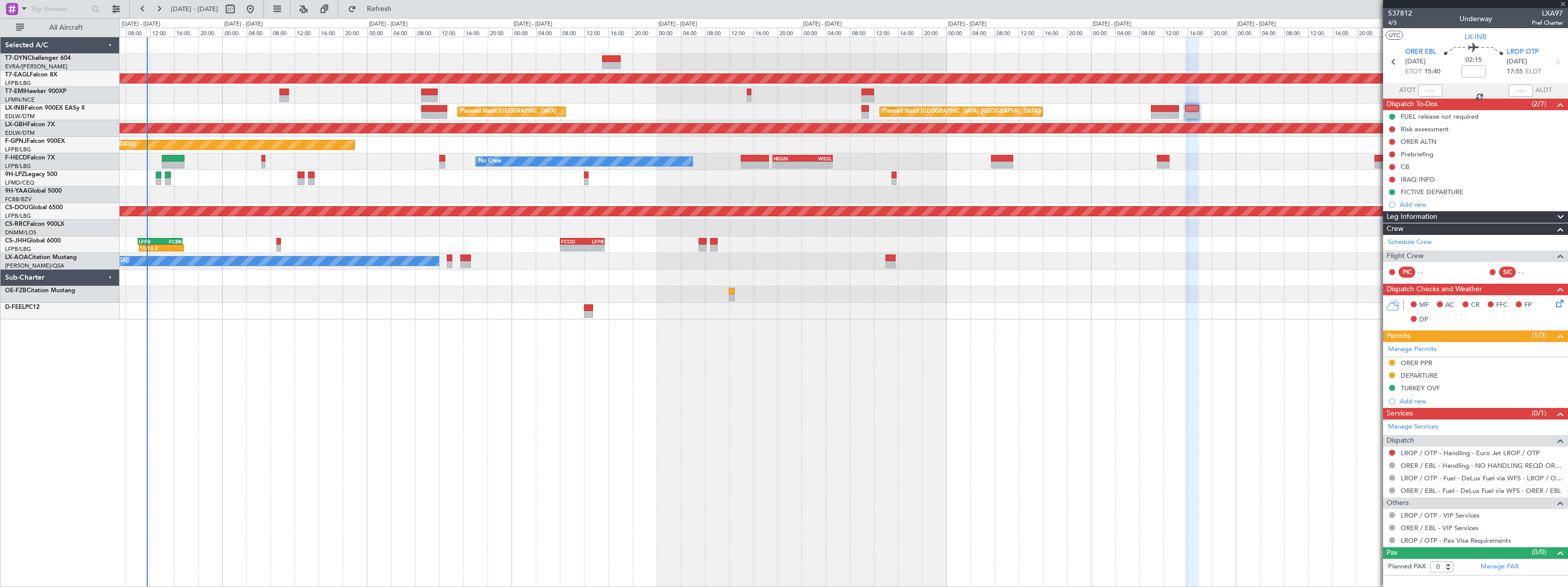
type input "2"
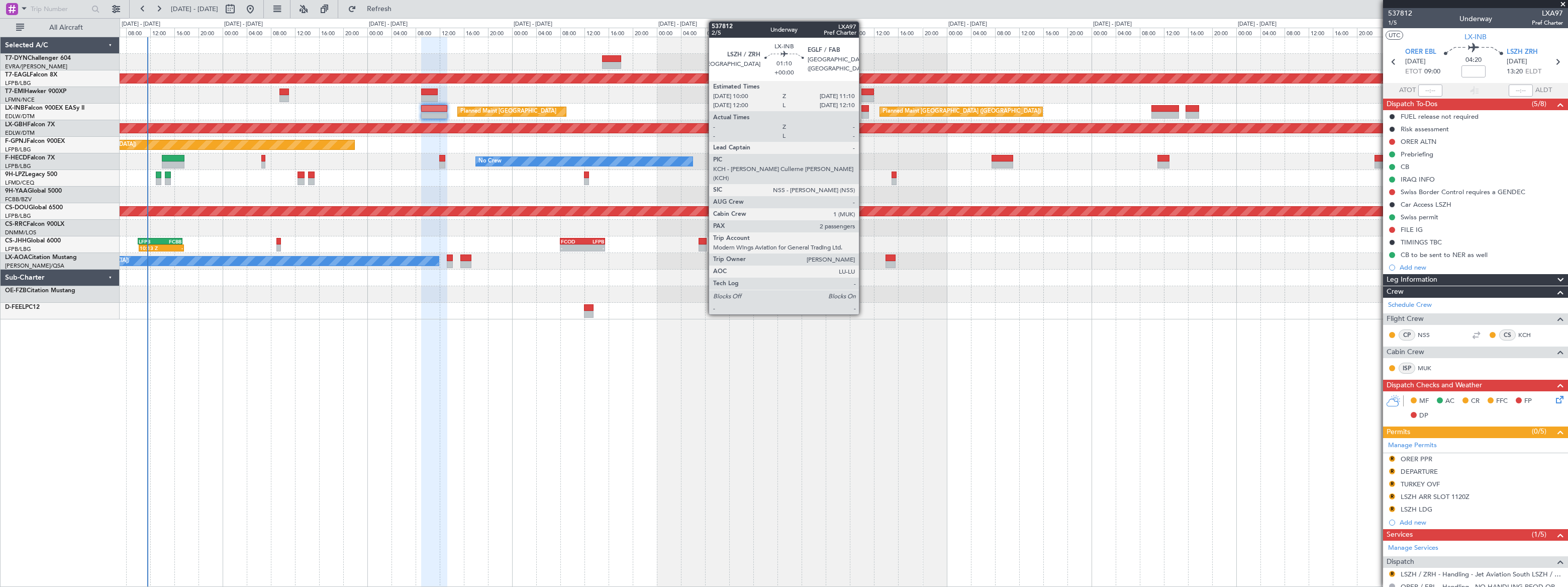
click at [864, 110] on div at bounding box center [864, 108] width 8 height 7
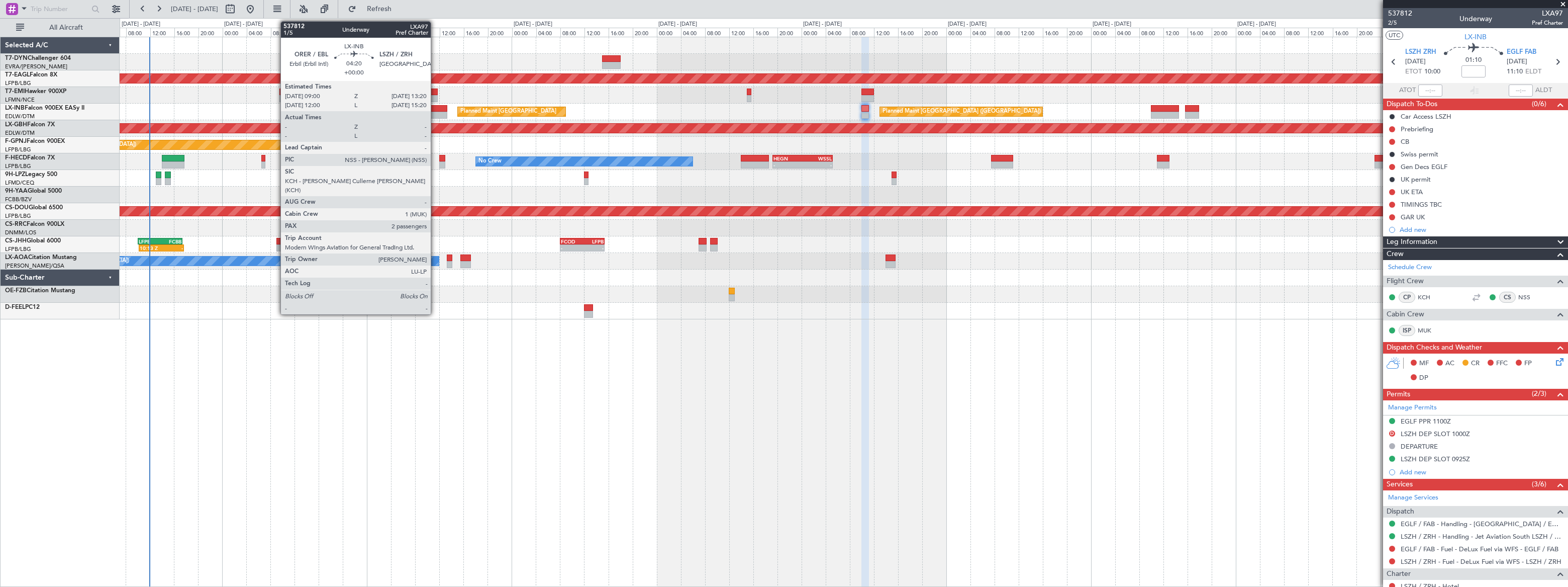
click at [435, 113] on div at bounding box center [434, 115] width 26 height 7
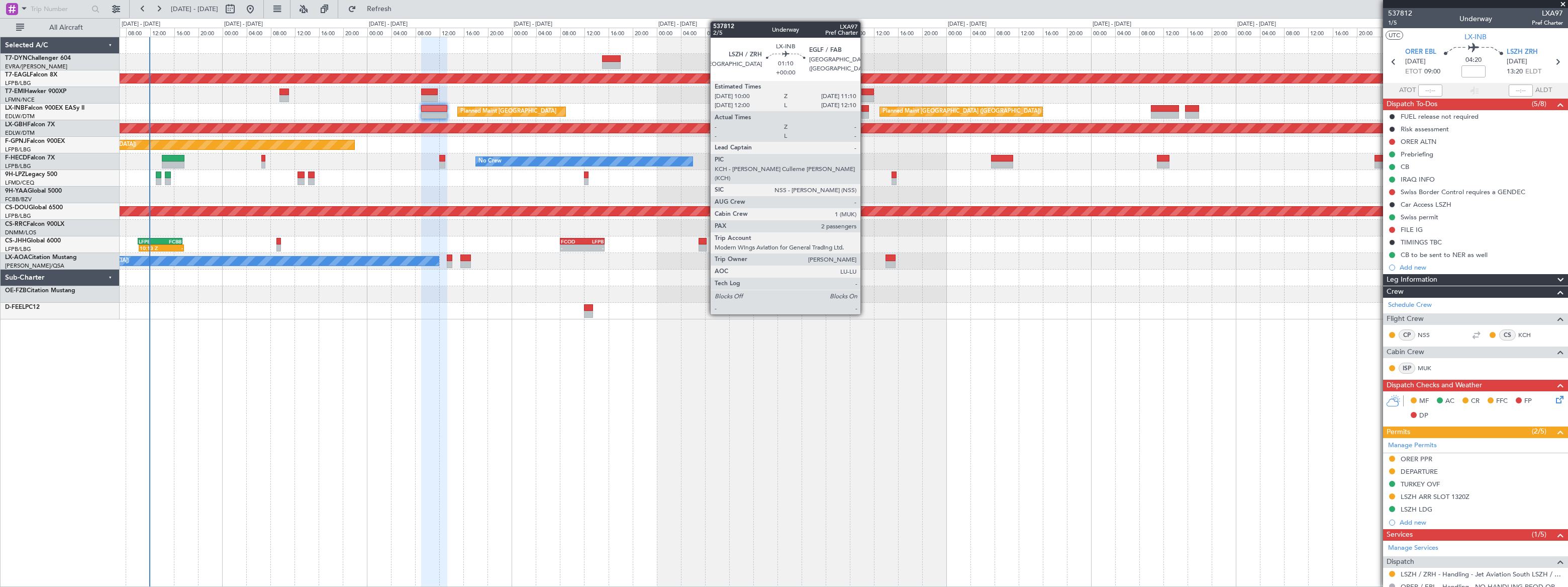
click at [864, 112] on div at bounding box center [864, 115] width 8 height 7
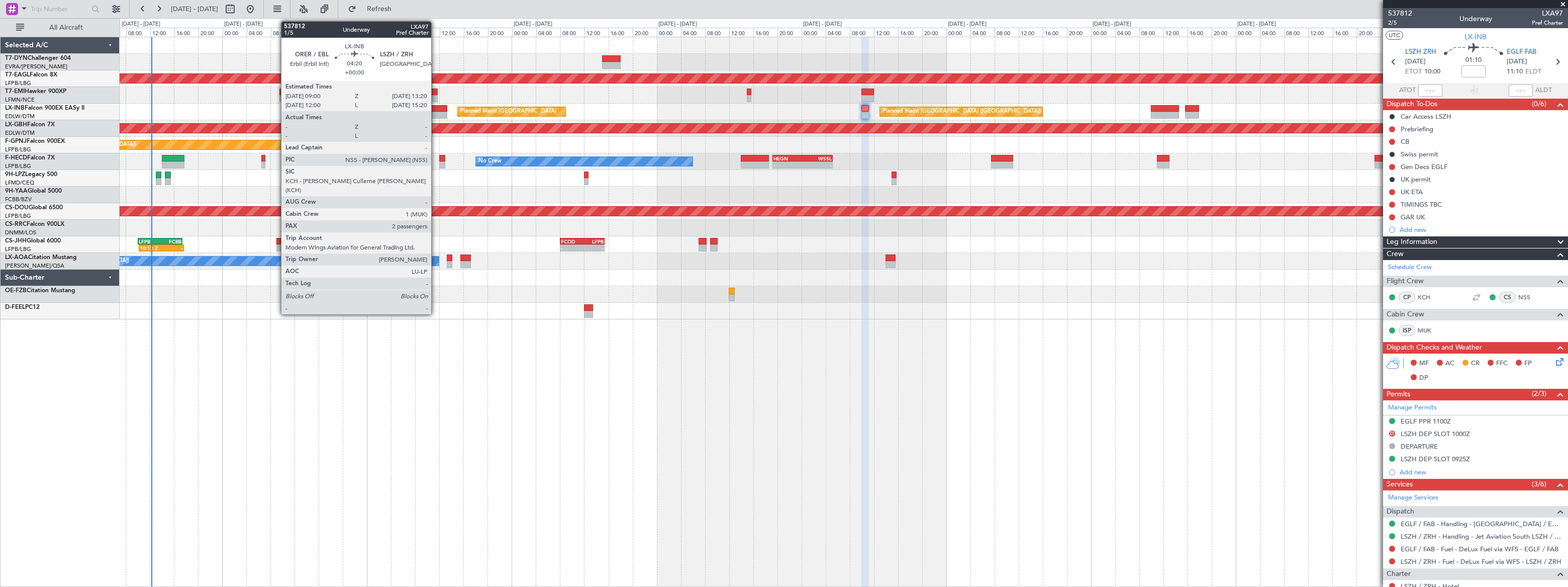
click at [435, 114] on div at bounding box center [434, 115] width 26 height 7
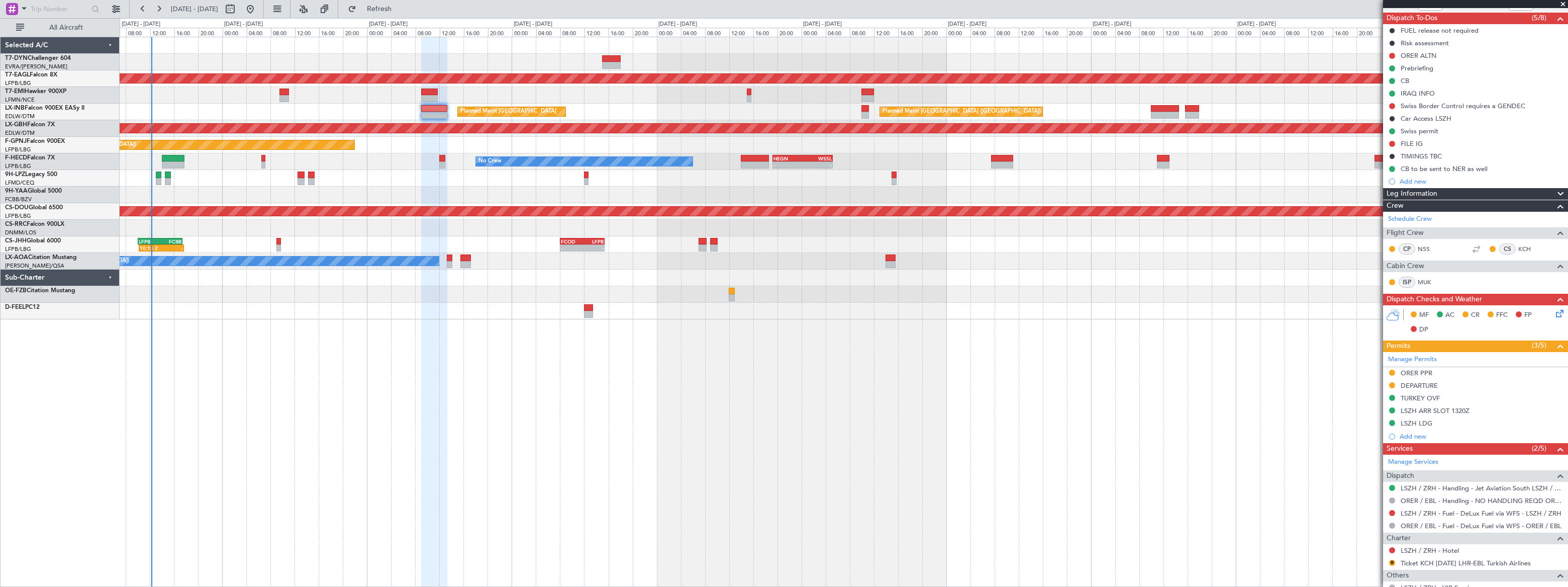
scroll to position [8, 0]
